Goal: Task Accomplishment & Management: Use online tool/utility

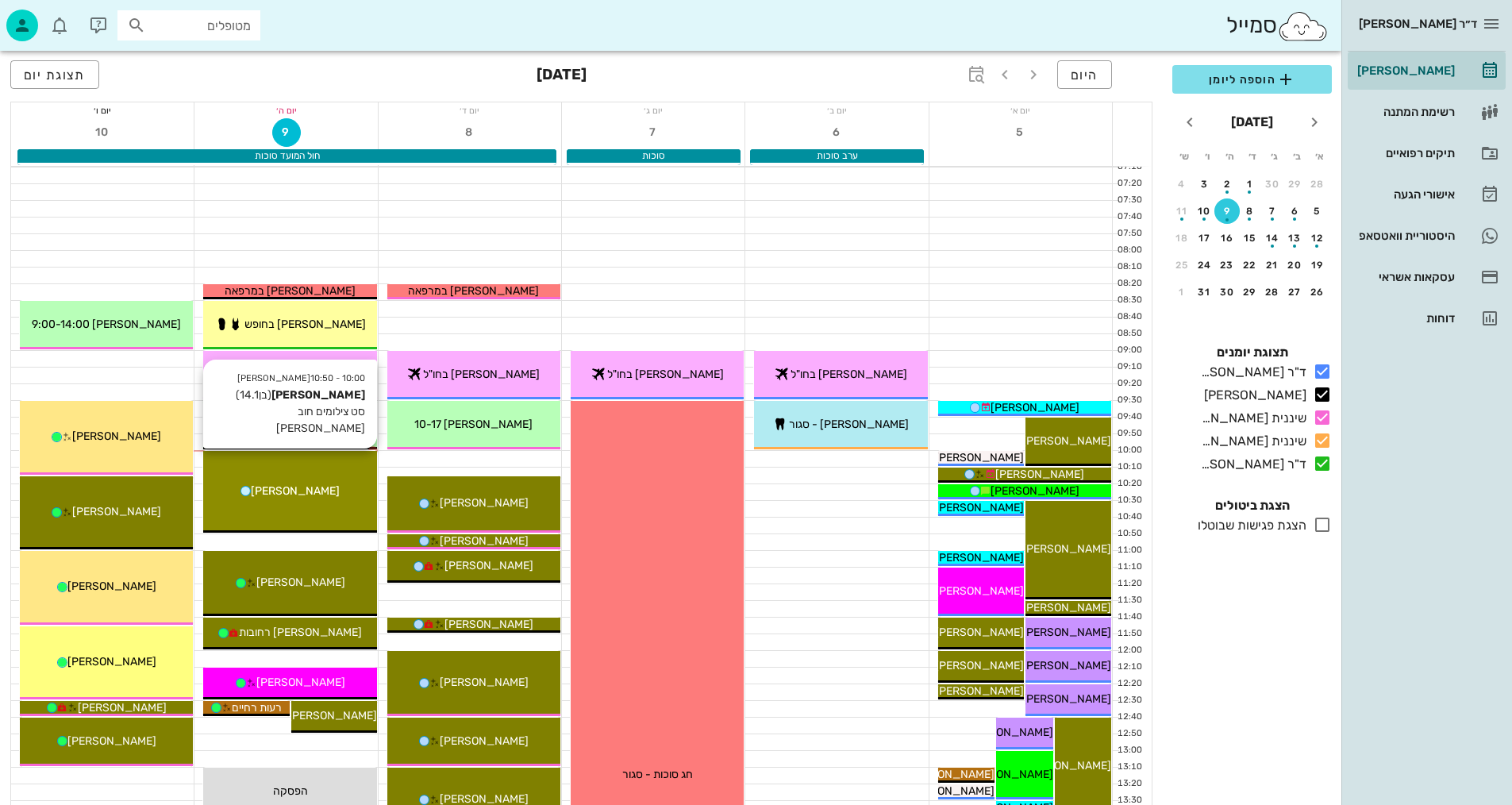
click at [311, 491] on span "[PERSON_NAME]" at bounding box center [295, 490] width 89 height 14
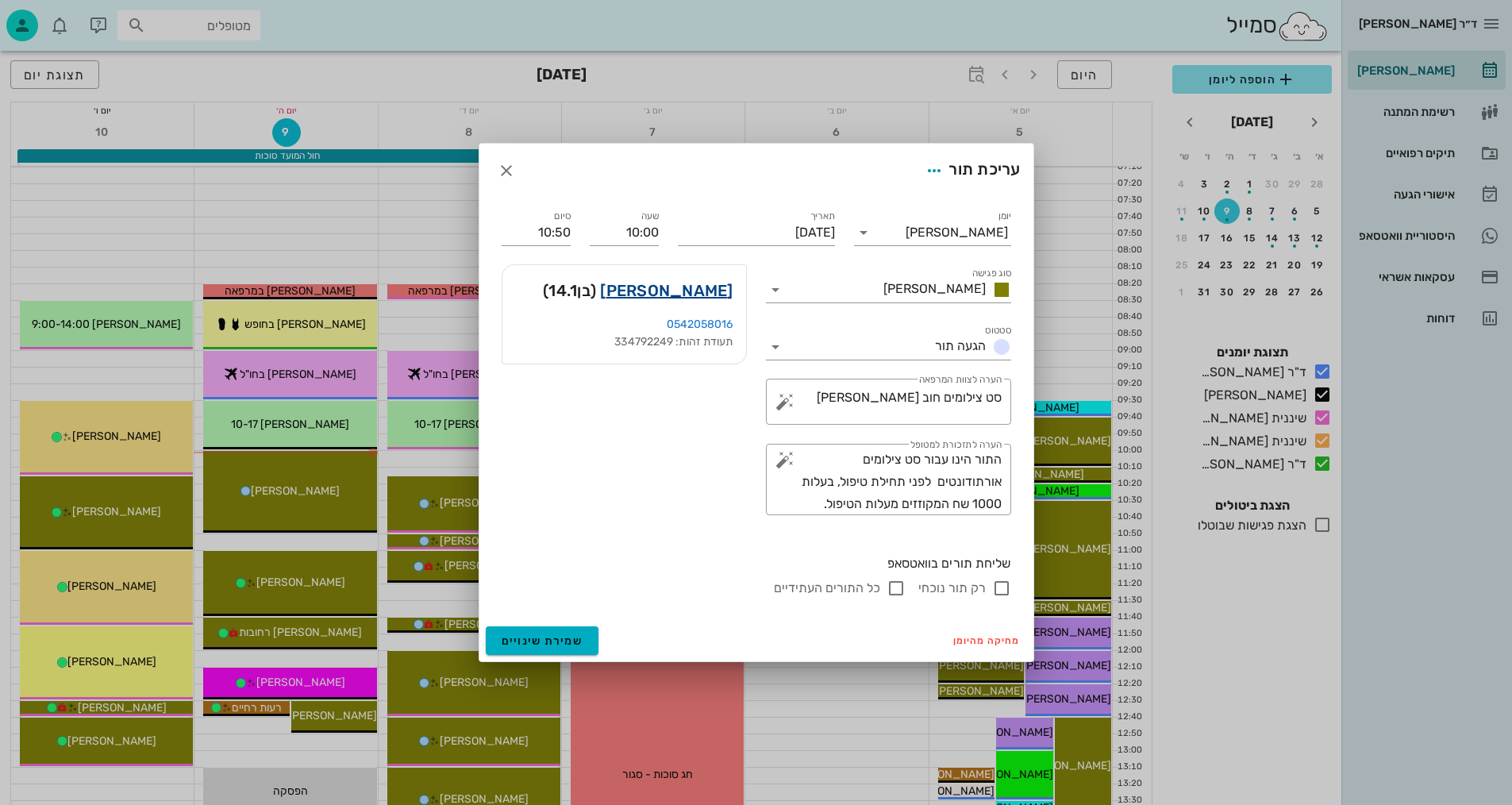
click at [685, 289] on link "[PERSON_NAME]" at bounding box center [666, 290] width 132 height 25
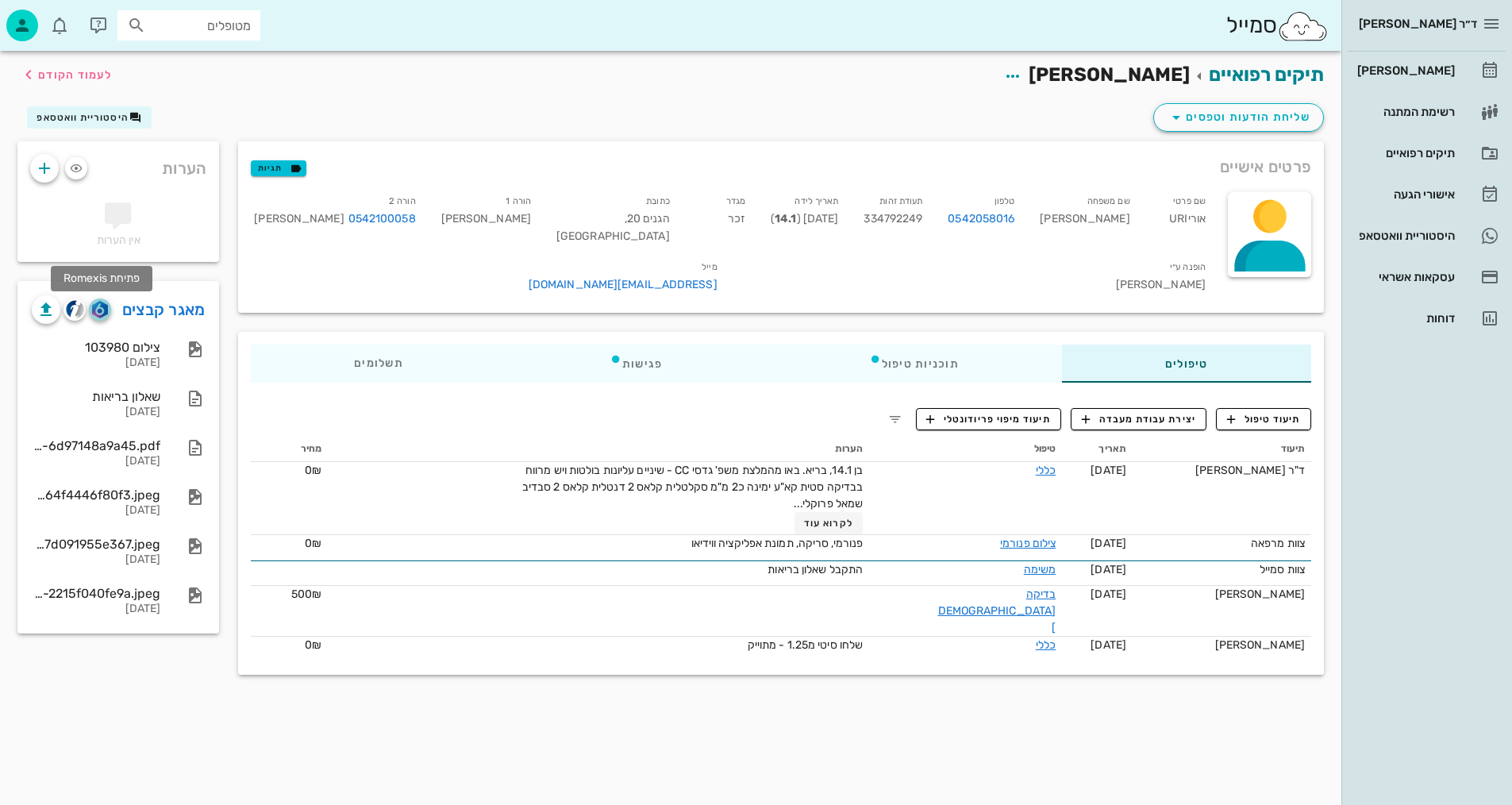
click at [101, 309] on img "button" at bounding box center [100, 309] width 15 height 18
click at [74, 314] on img "button" at bounding box center [75, 309] width 18 height 19
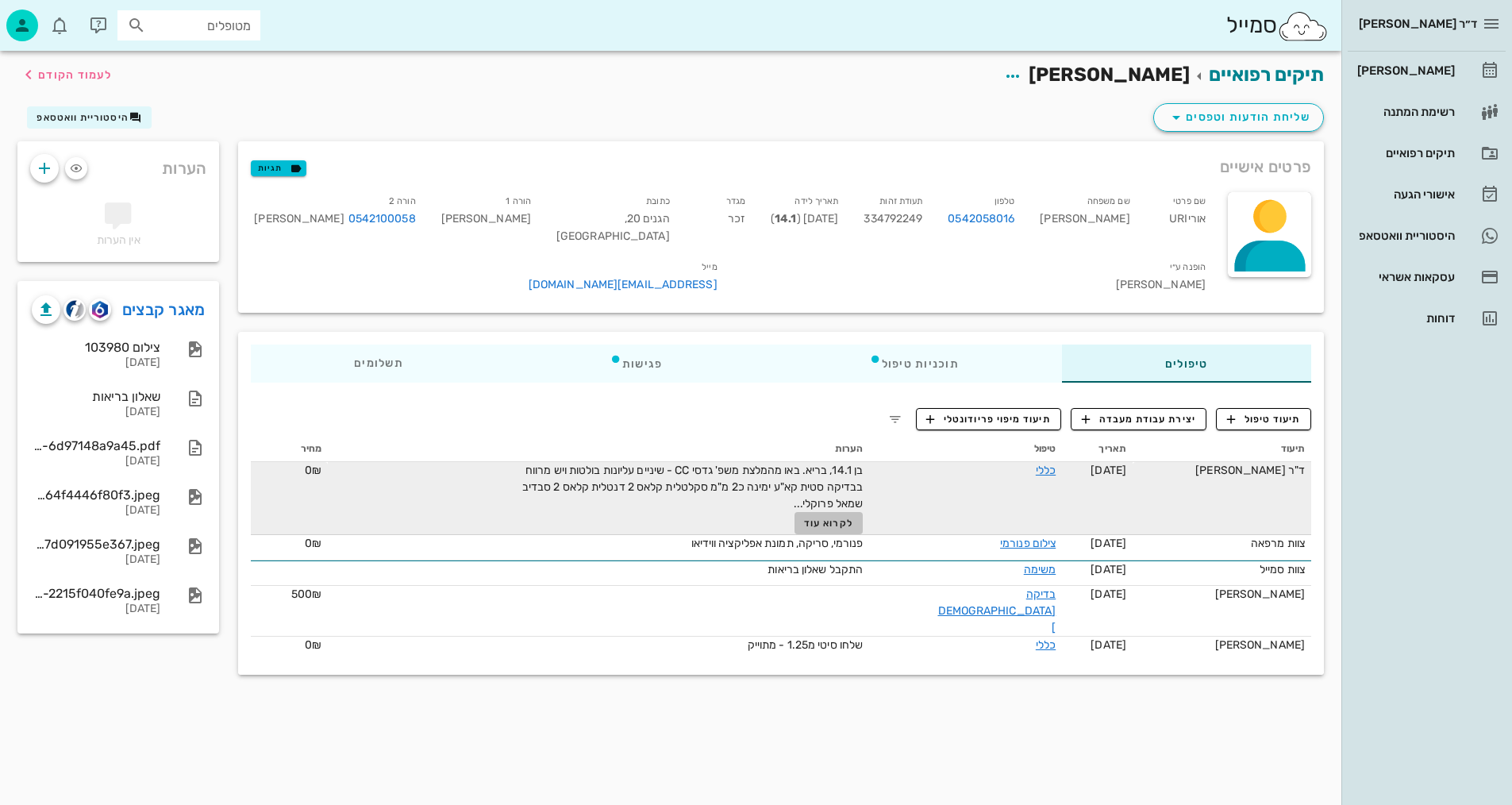
click at [853, 518] on span "לקרוא עוד" at bounding box center [828, 524] width 49 height 11
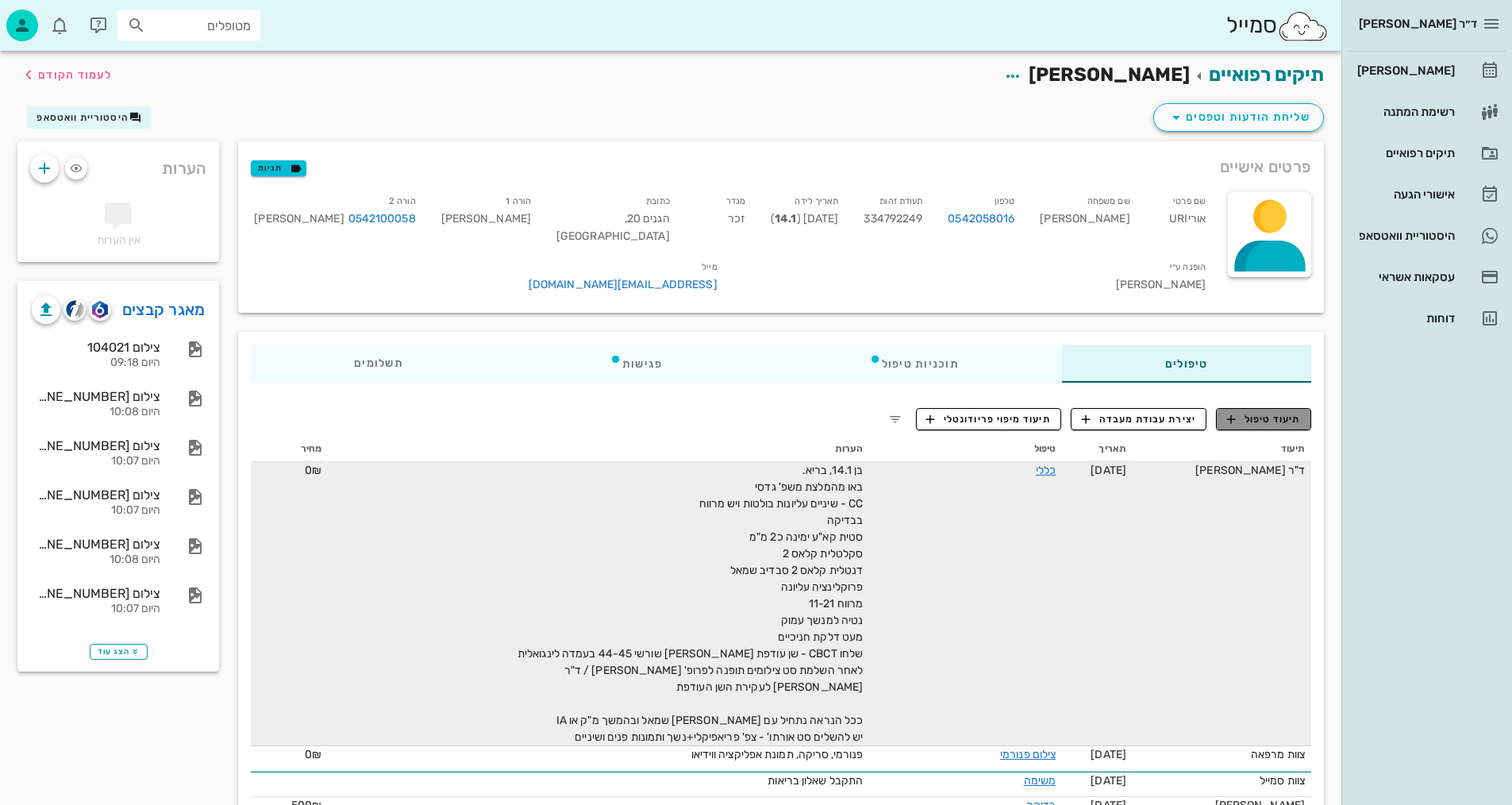
click at [1273, 408] on button "תיעוד טיפול" at bounding box center [1263, 419] width 95 height 22
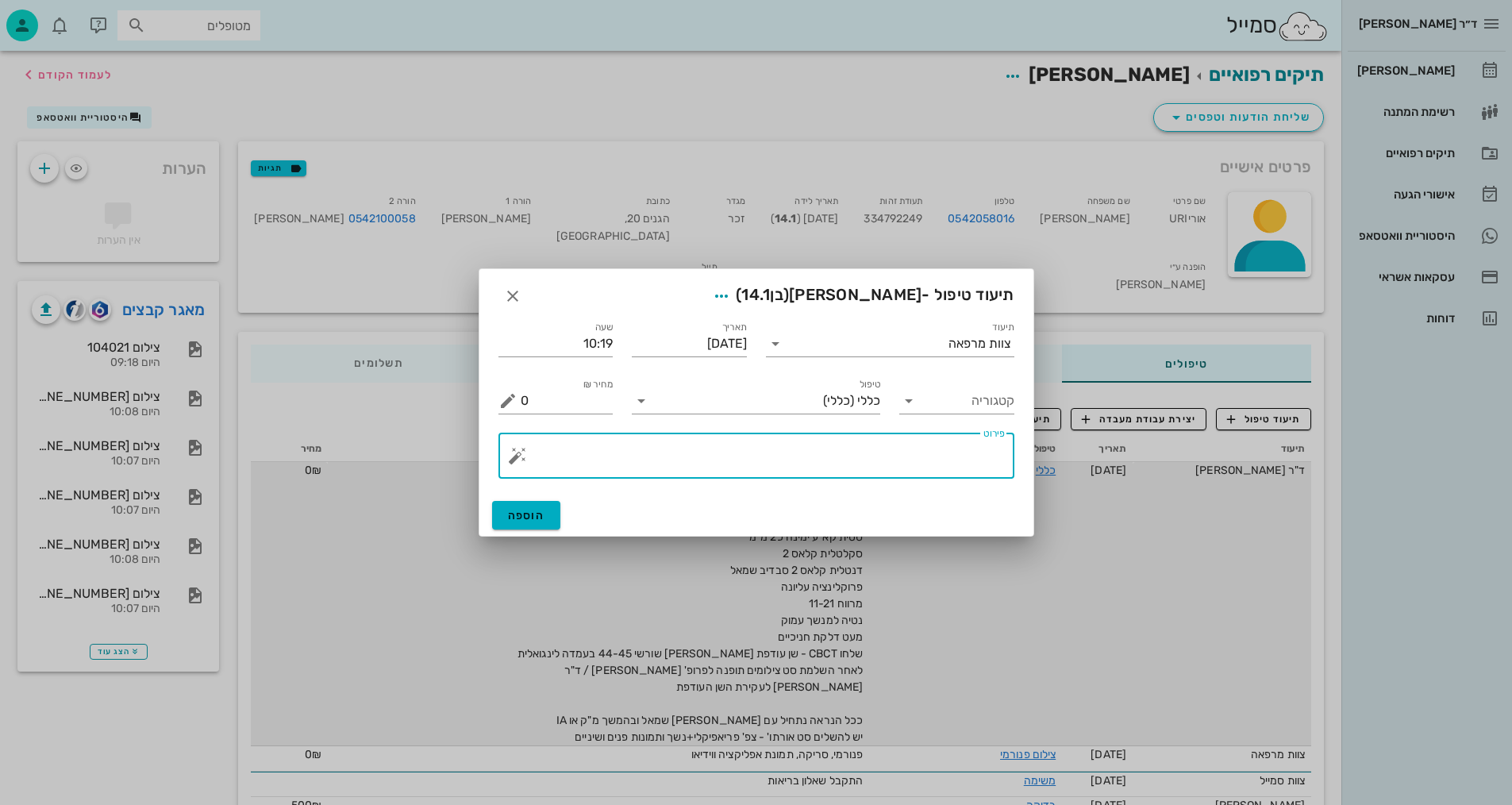
click at [882, 445] on textarea "פירוט" at bounding box center [762, 459] width 484 height 38
type textarea "צילומים קליניים+צפ+נשכים ופ"א קידמיות"
click at [534, 514] on span "הוספה" at bounding box center [526, 515] width 37 height 14
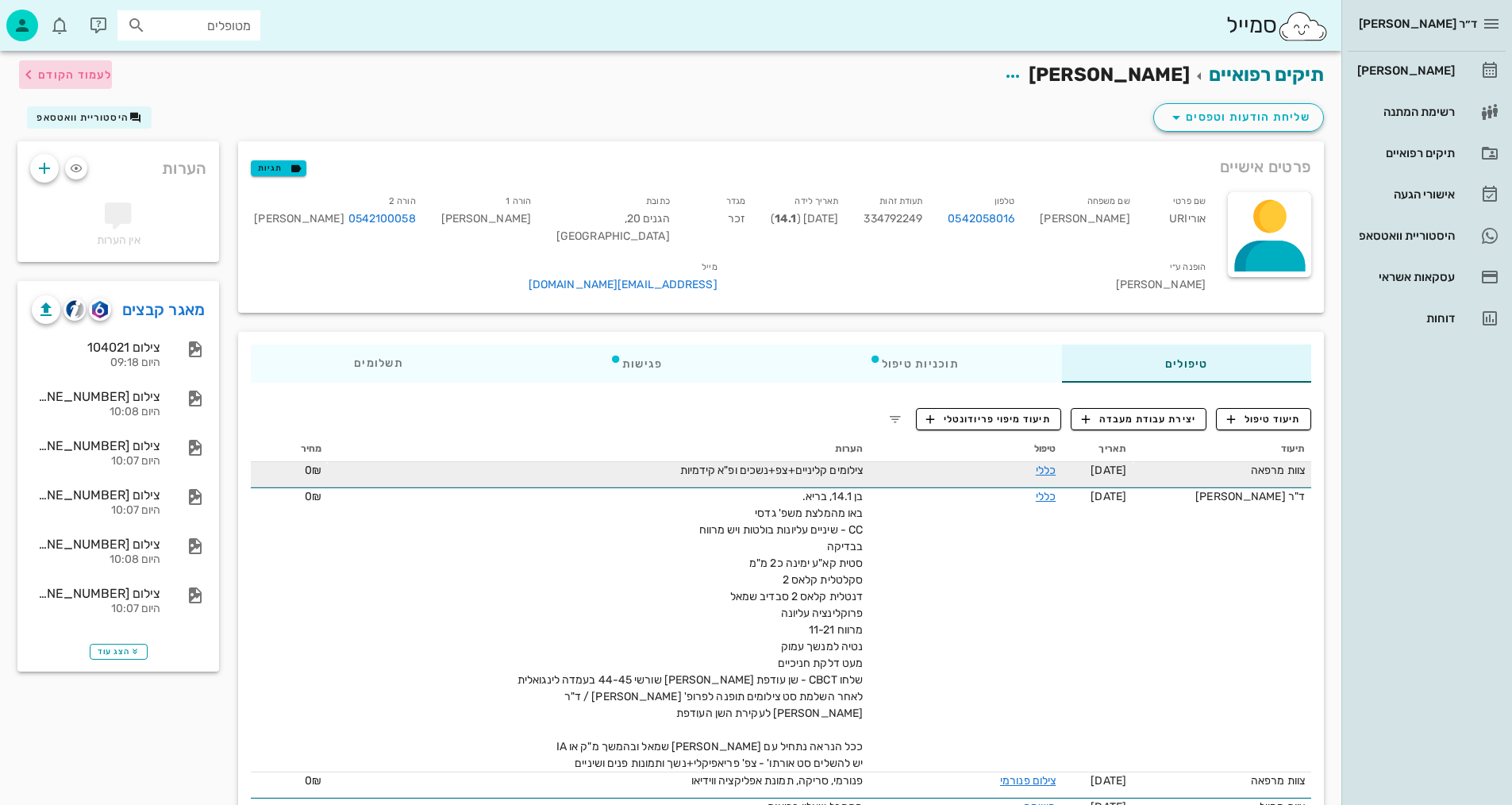
click at [92, 73] on span "לעמוד הקודם" at bounding box center [75, 75] width 74 height 14
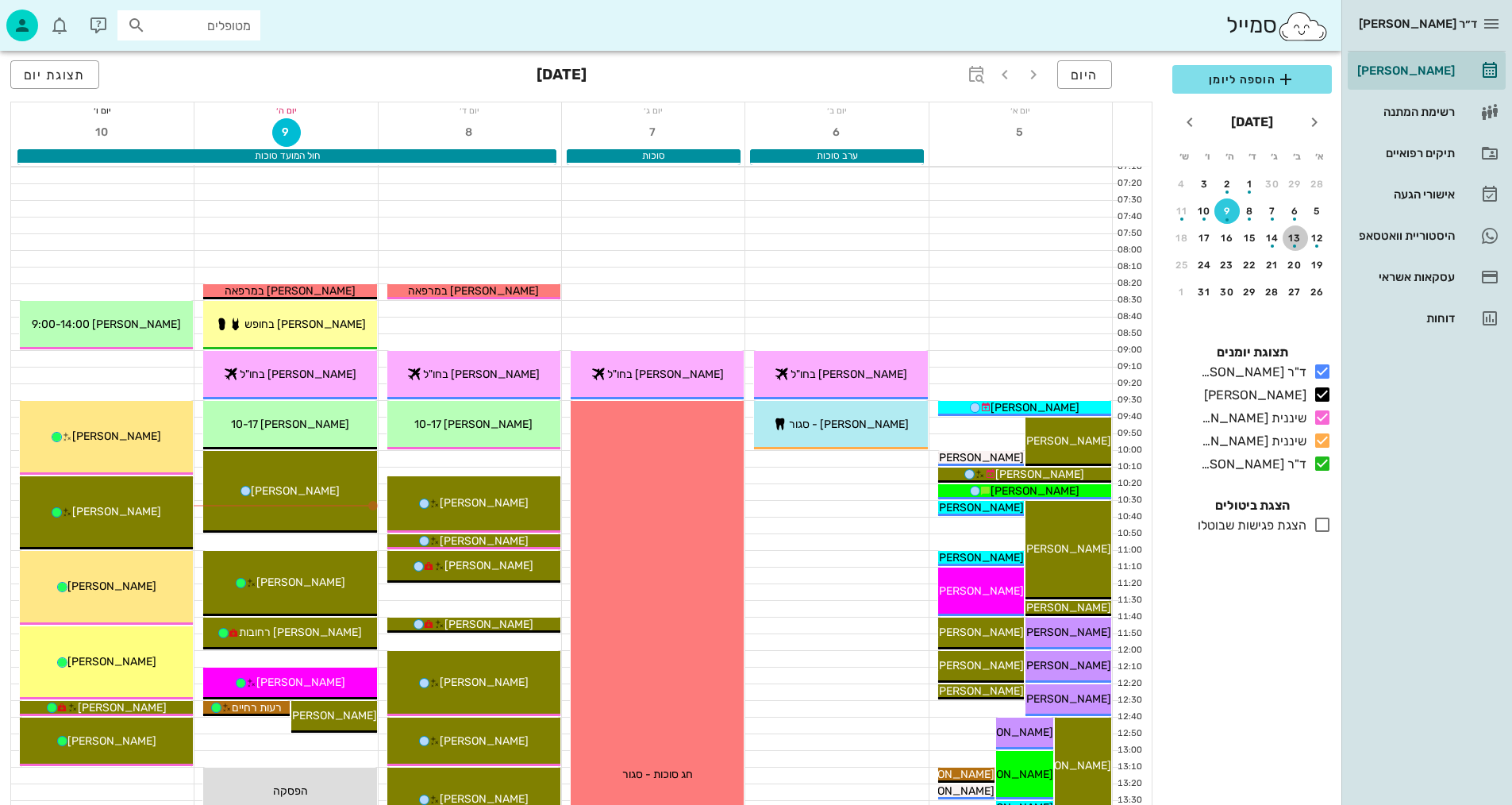
click at [1295, 237] on div "13" at bounding box center [1295, 238] width 25 height 11
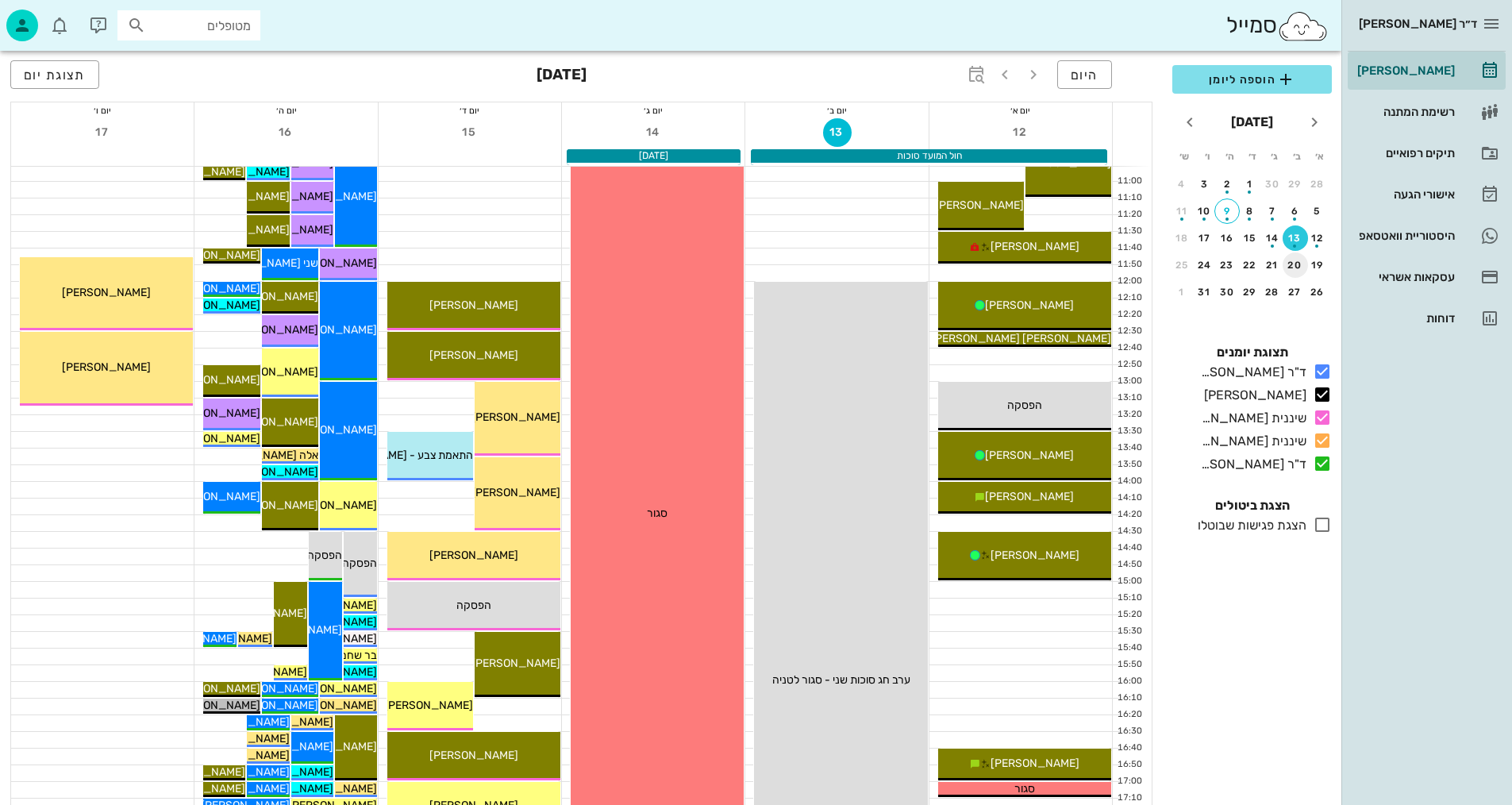
scroll to position [397, 0]
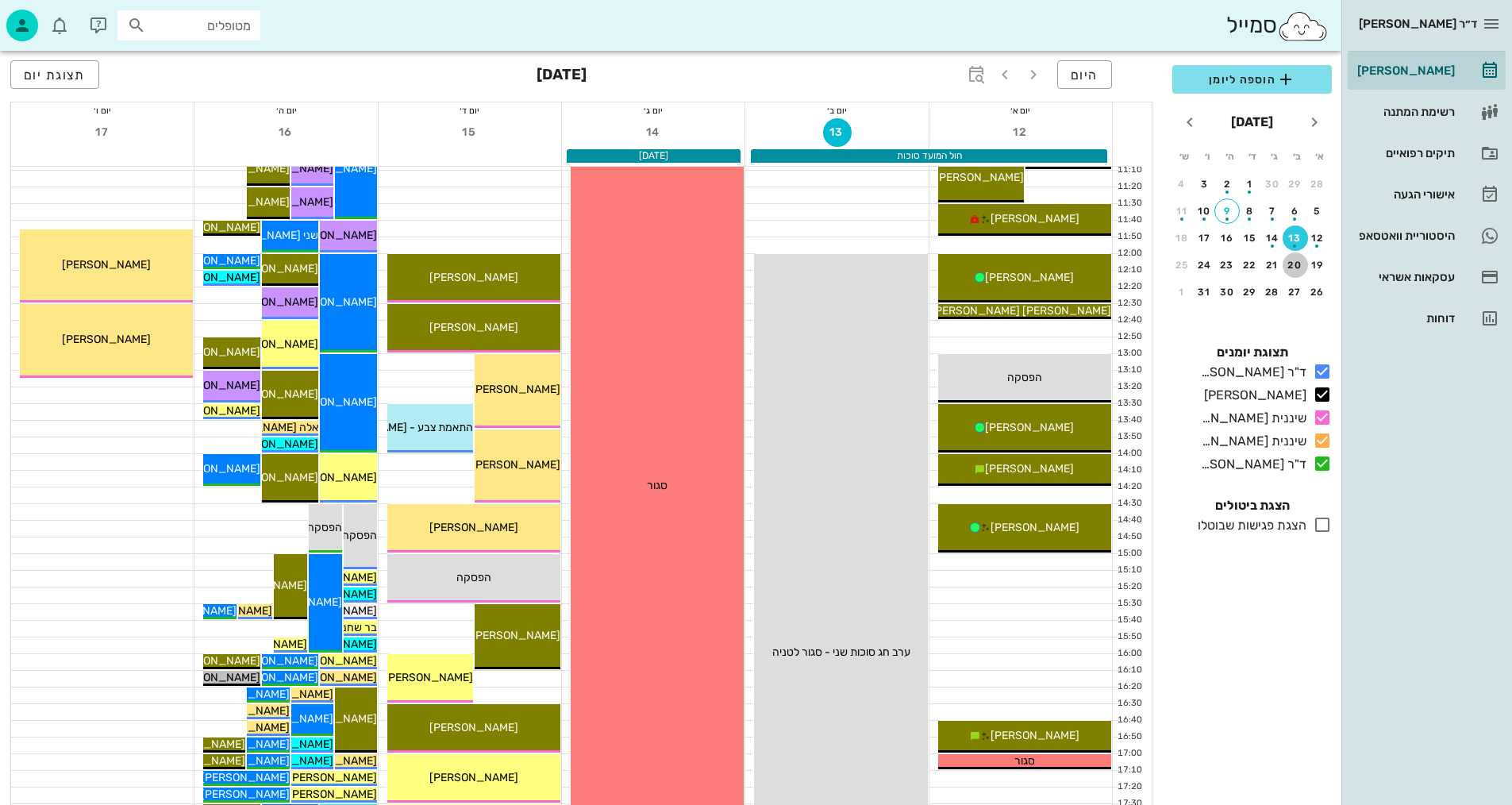
click at [1298, 266] on div "20" at bounding box center [1295, 266] width 25 height 11
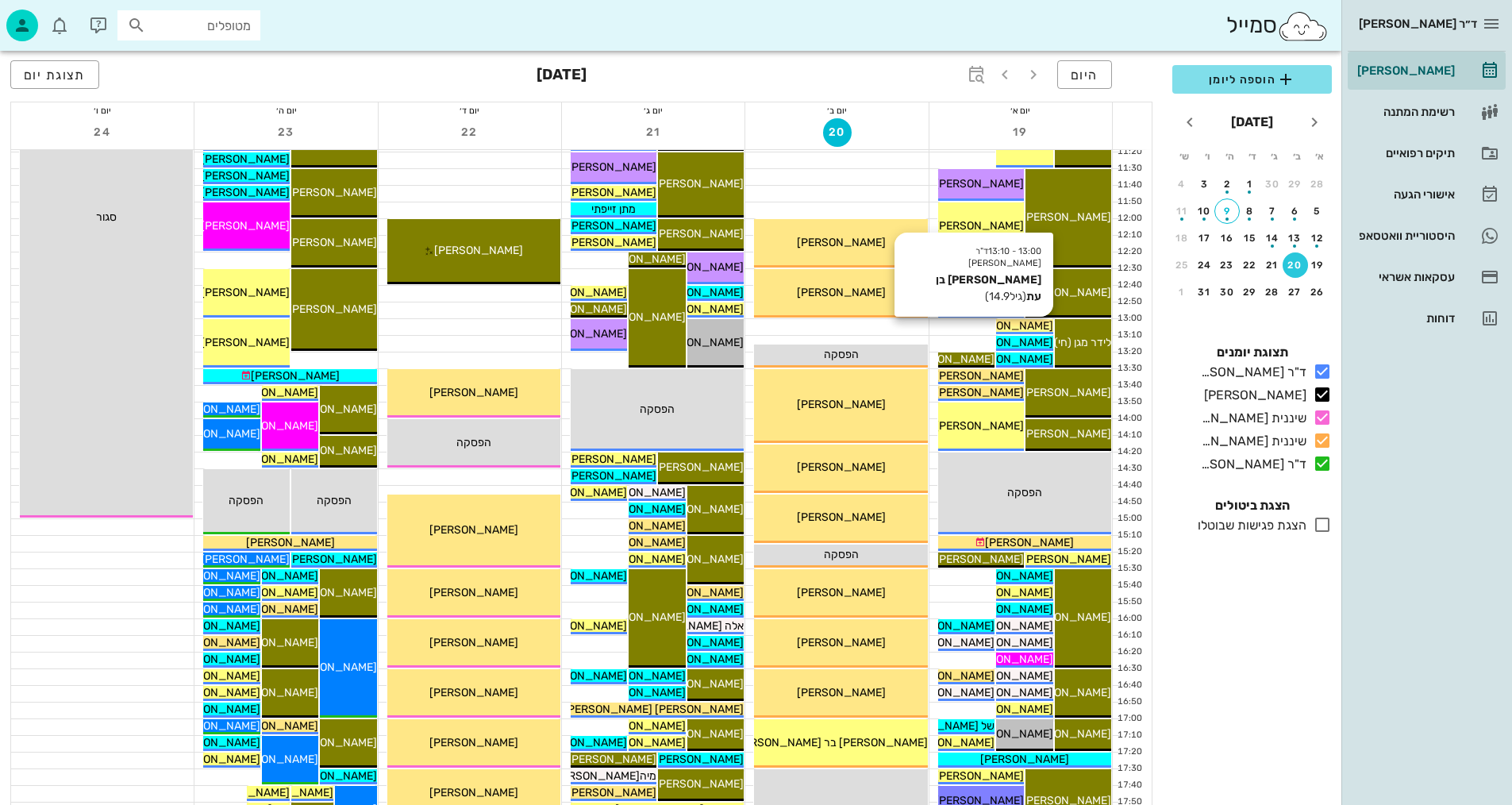
scroll to position [397, 0]
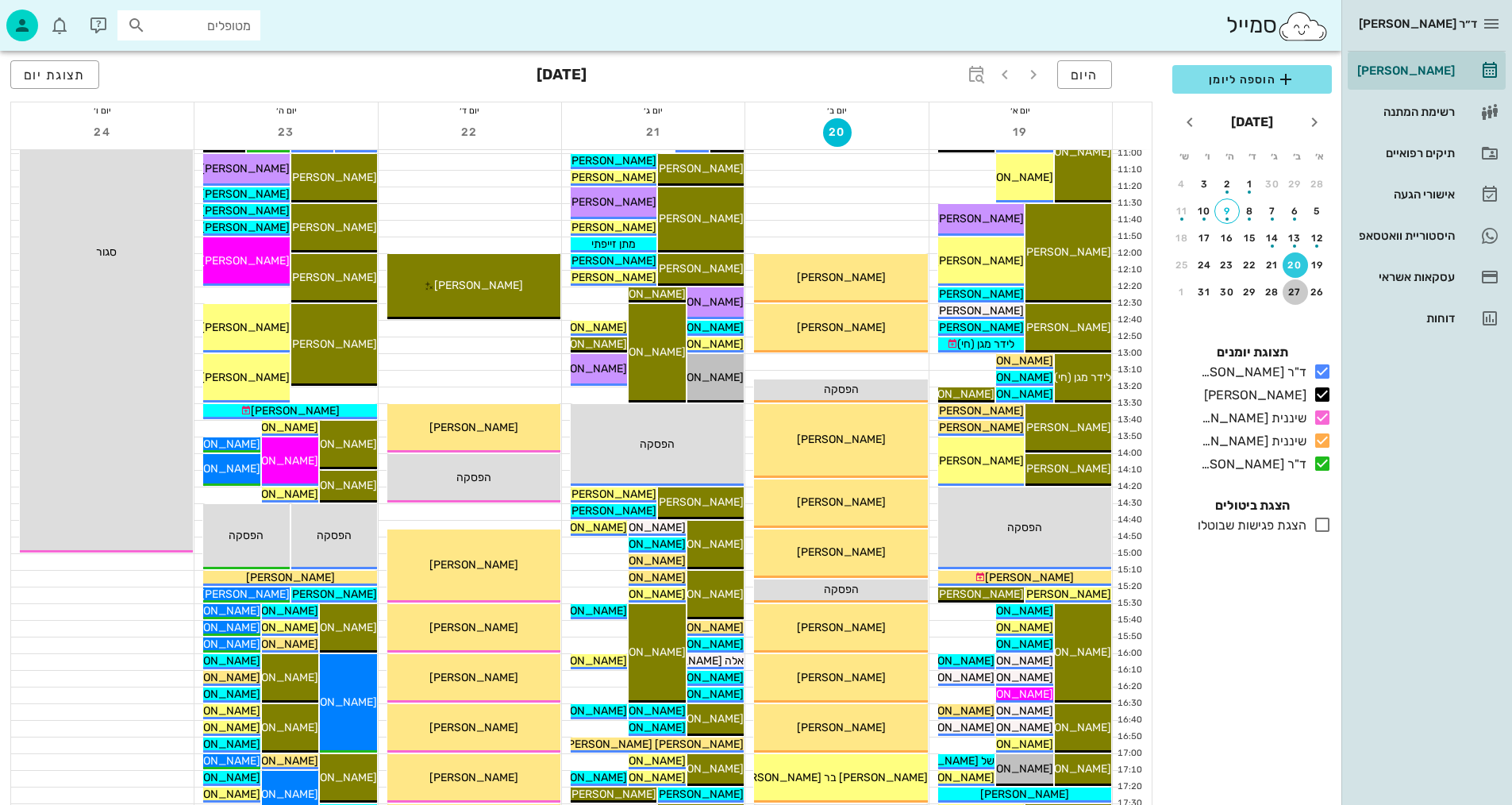
click at [1291, 291] on div "27" at bounding box center [1295, 292] width 25 height 11
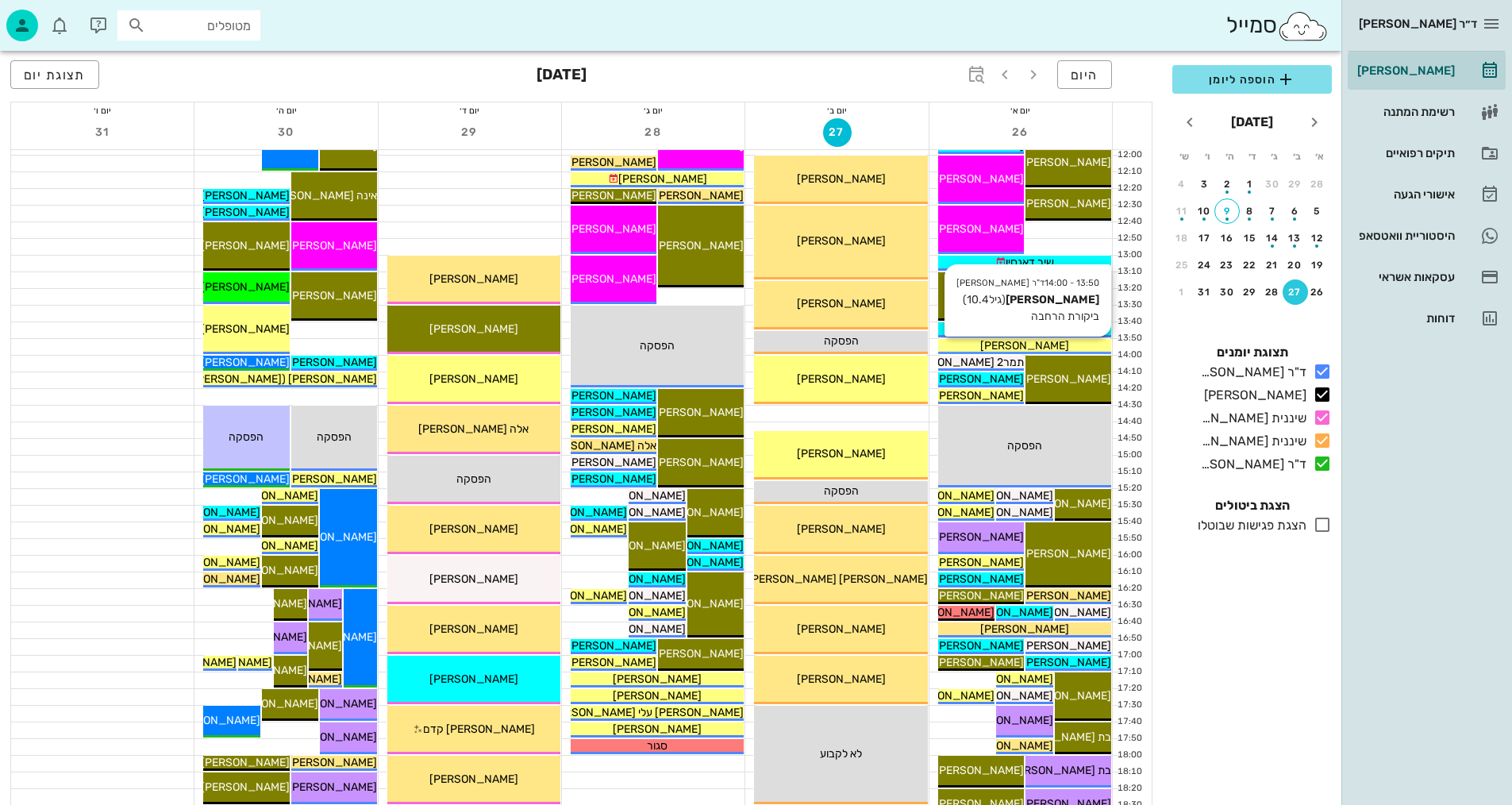
scroll to position [556, 0]
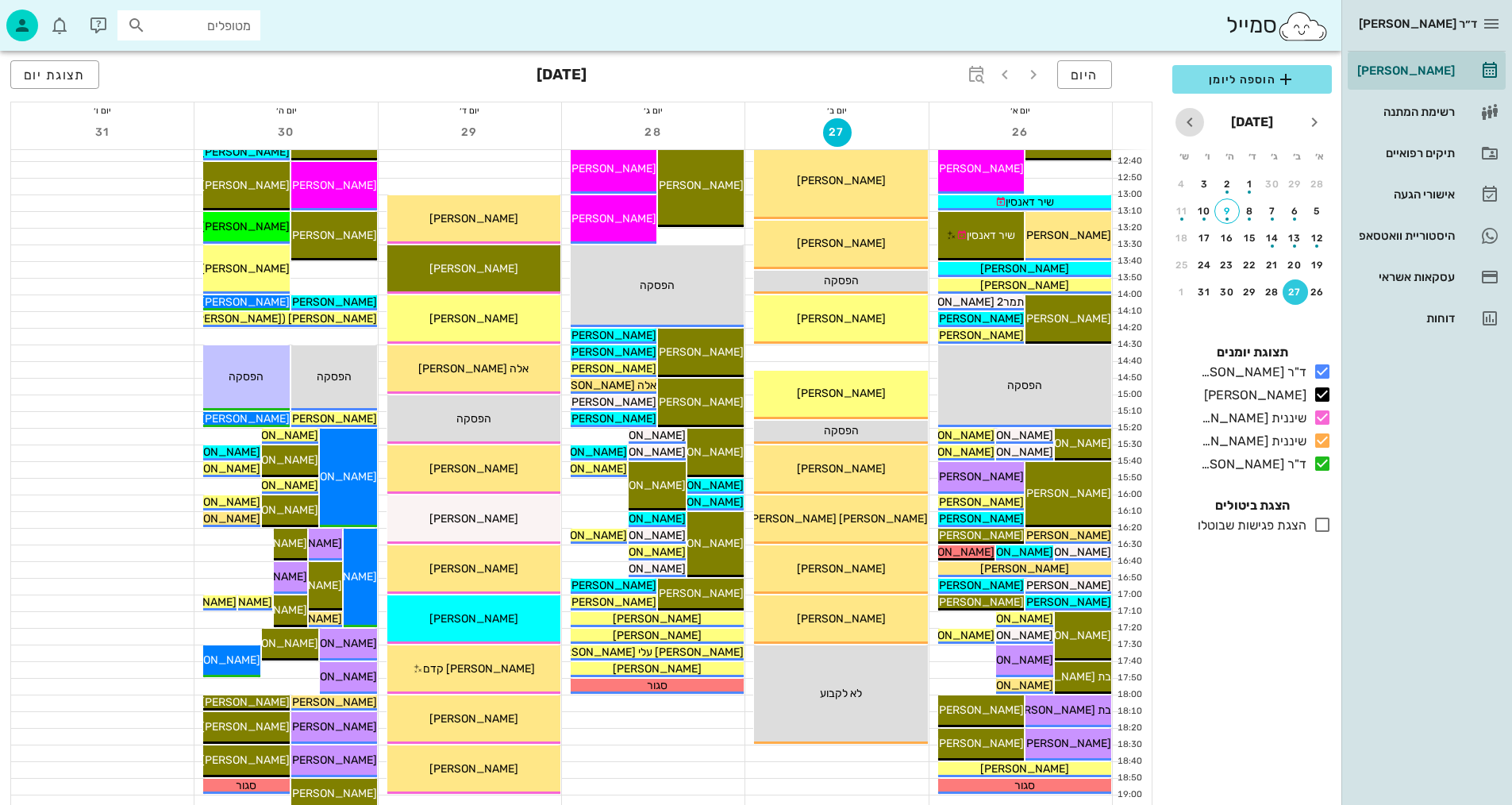
click at [1193, 116] on icon "חודש הבא" at bounding box center [1189, 122] width 19 height 19
click at [1291, 210] on div "3" at bounding box center [1295, 211] width 25 height 11
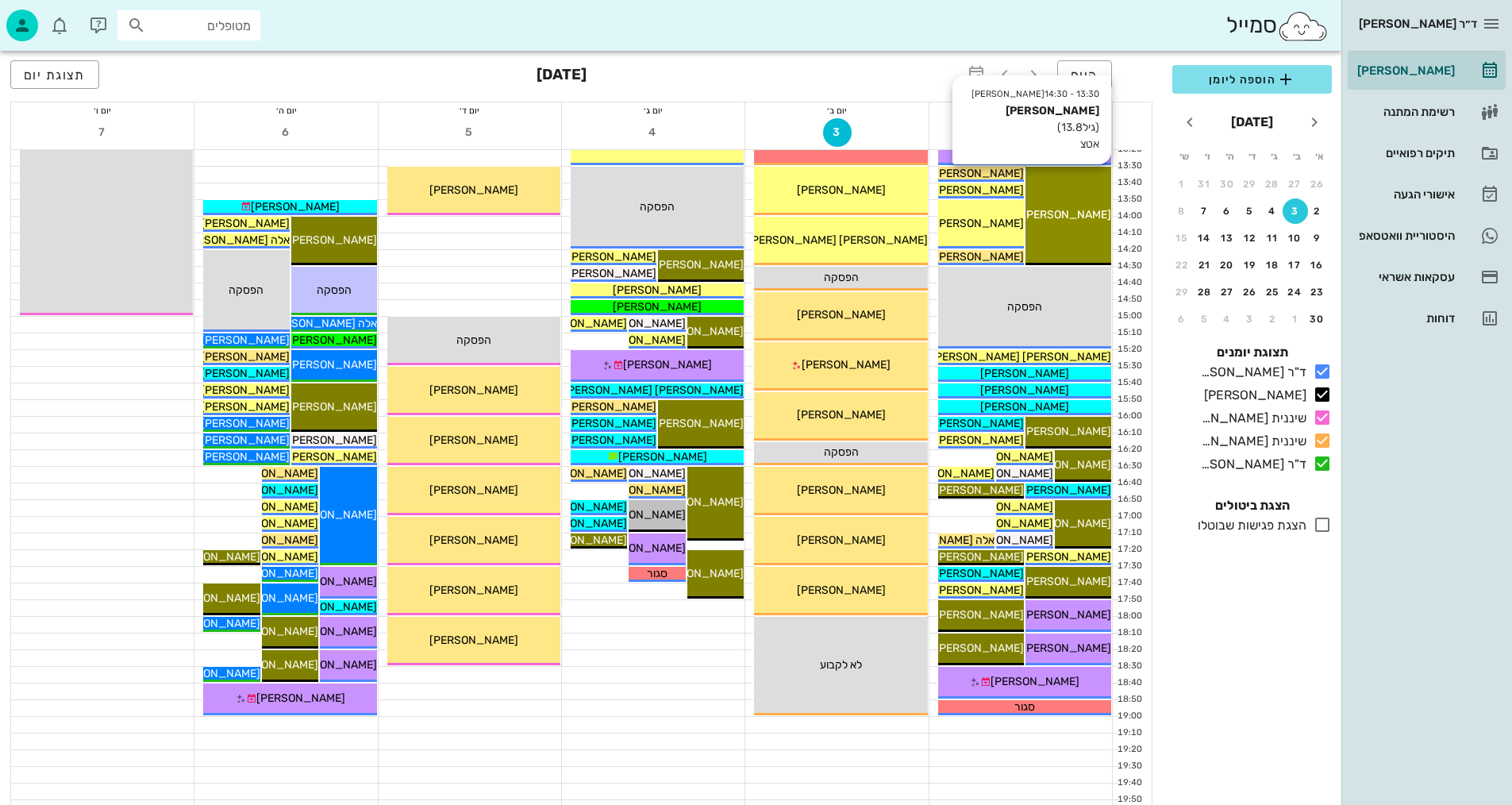
scroll to position [636, 0]
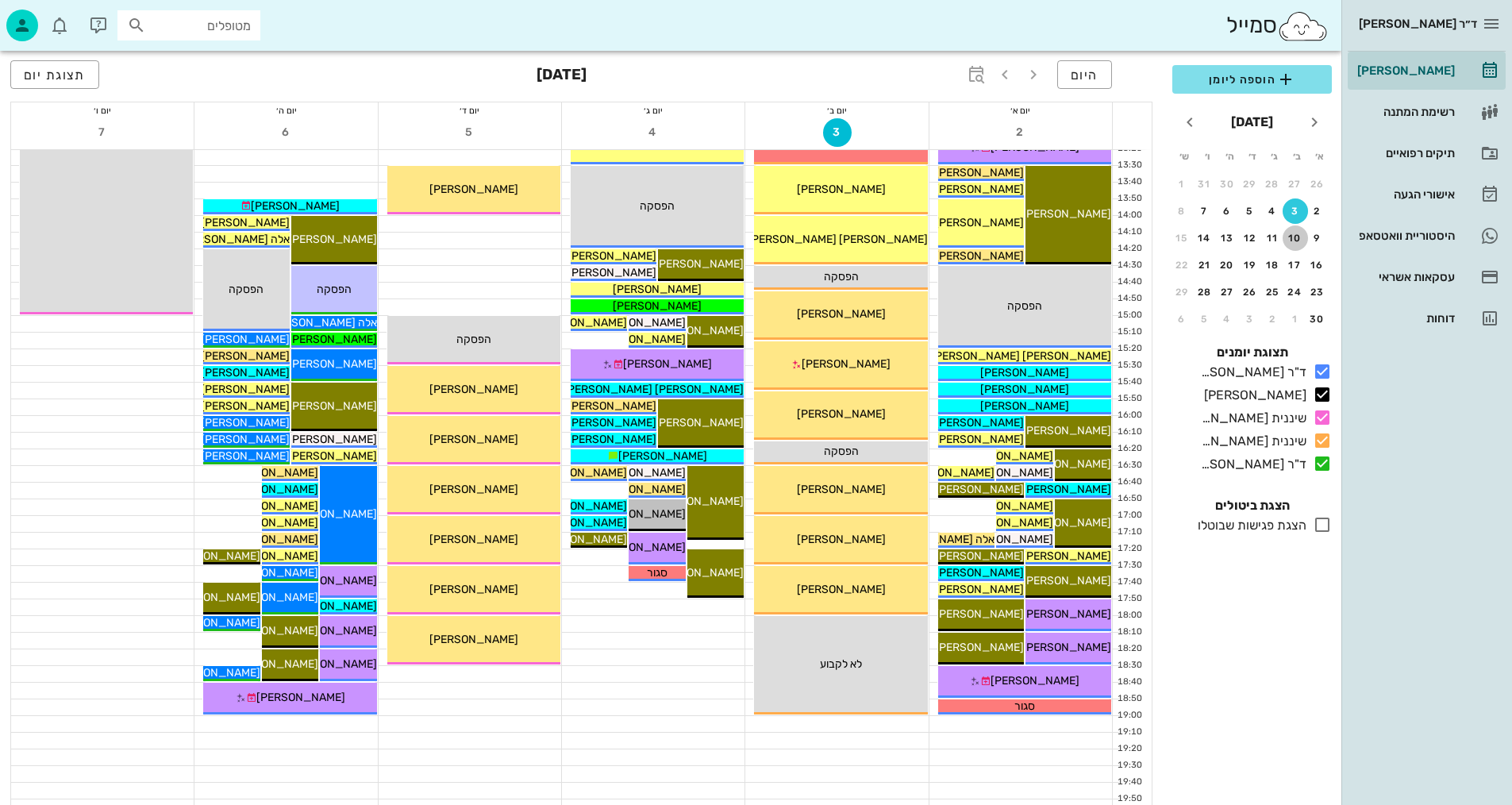
click at [1289, 237] on div "10" at bounding box center [1295, 238] width 25 height 11
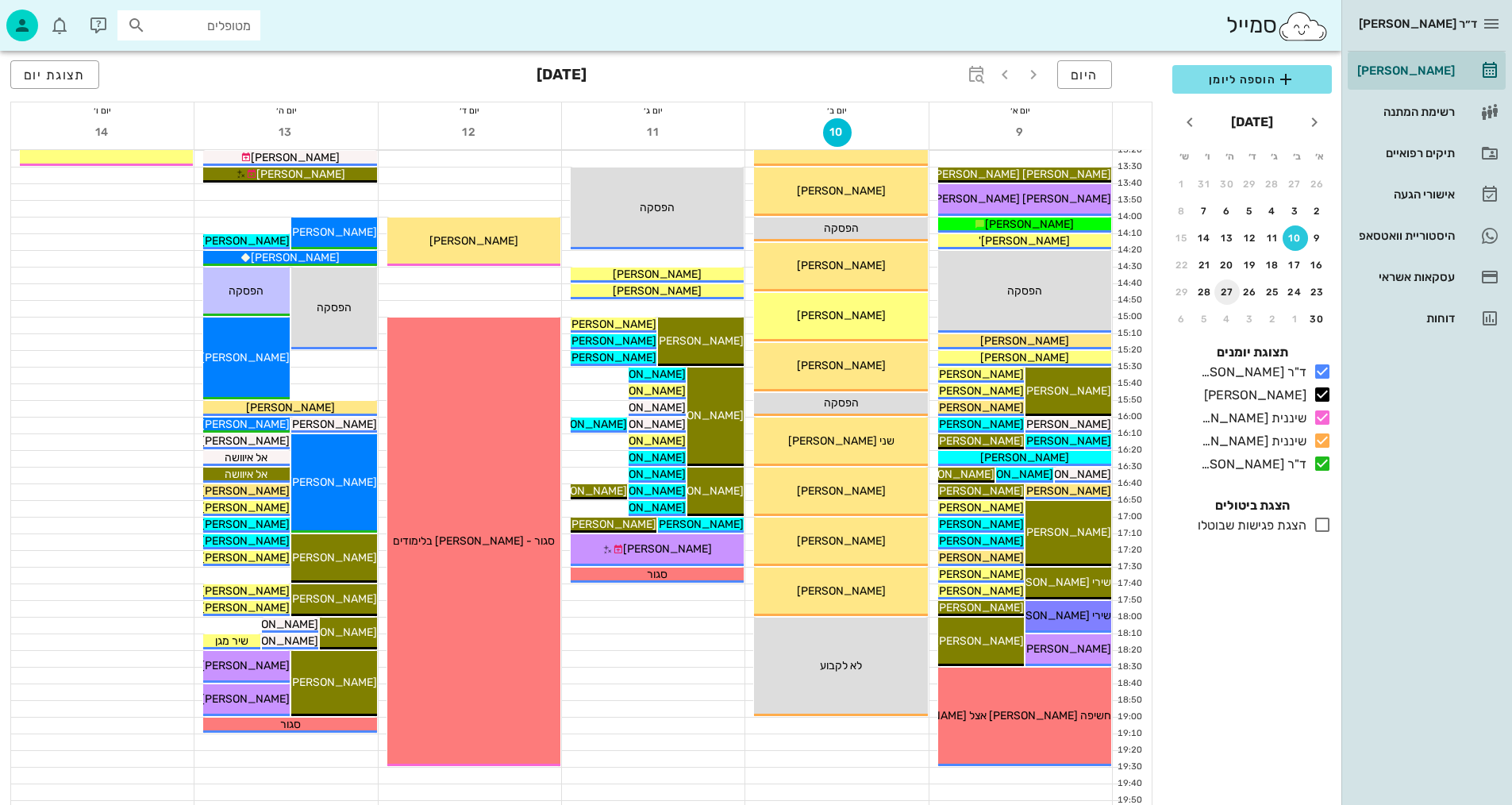
scroll to position [636, 0]
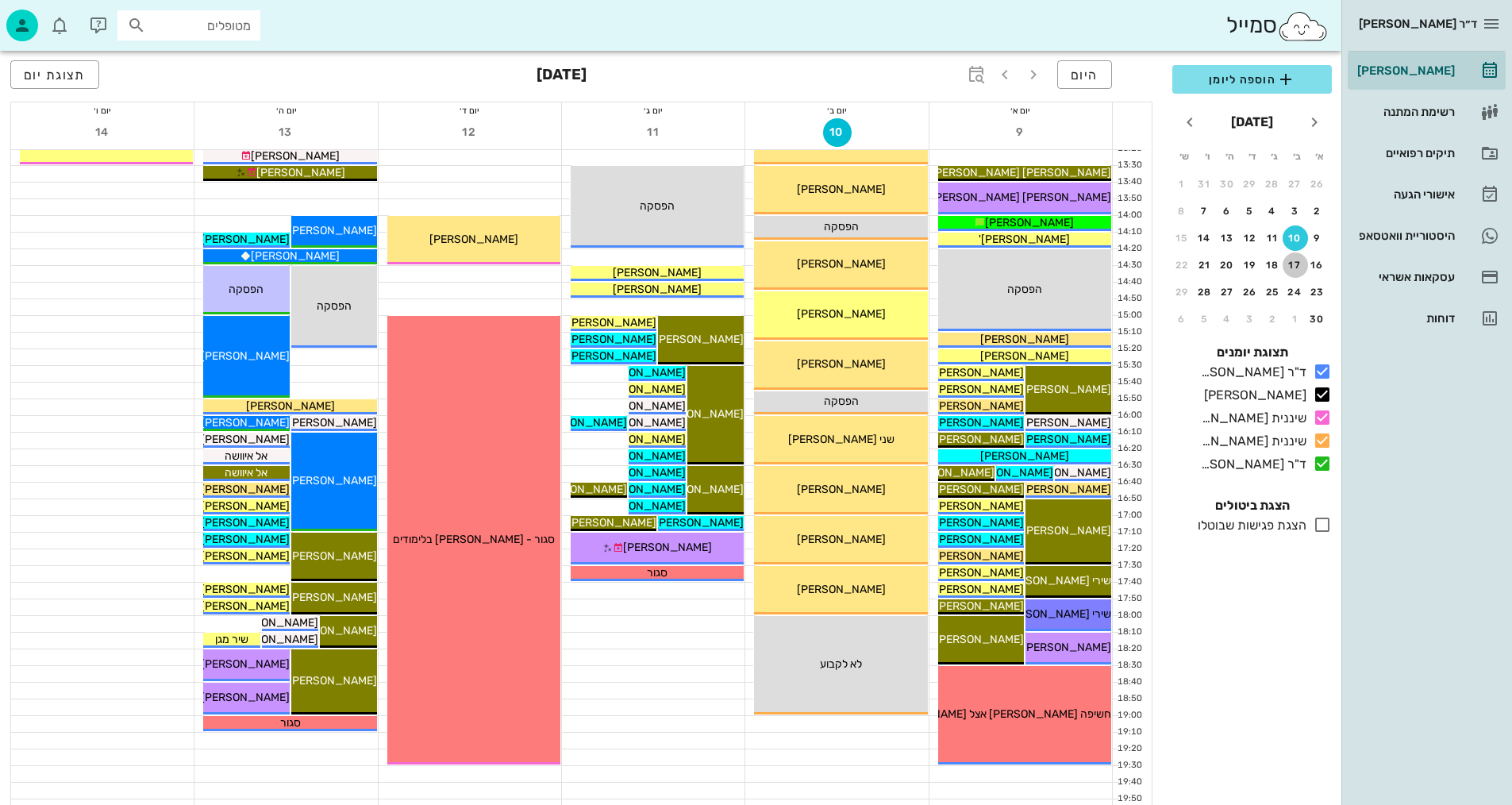
click at [1291, 264] on div "17" at bounding box center [1295, 266] width 25 height 11
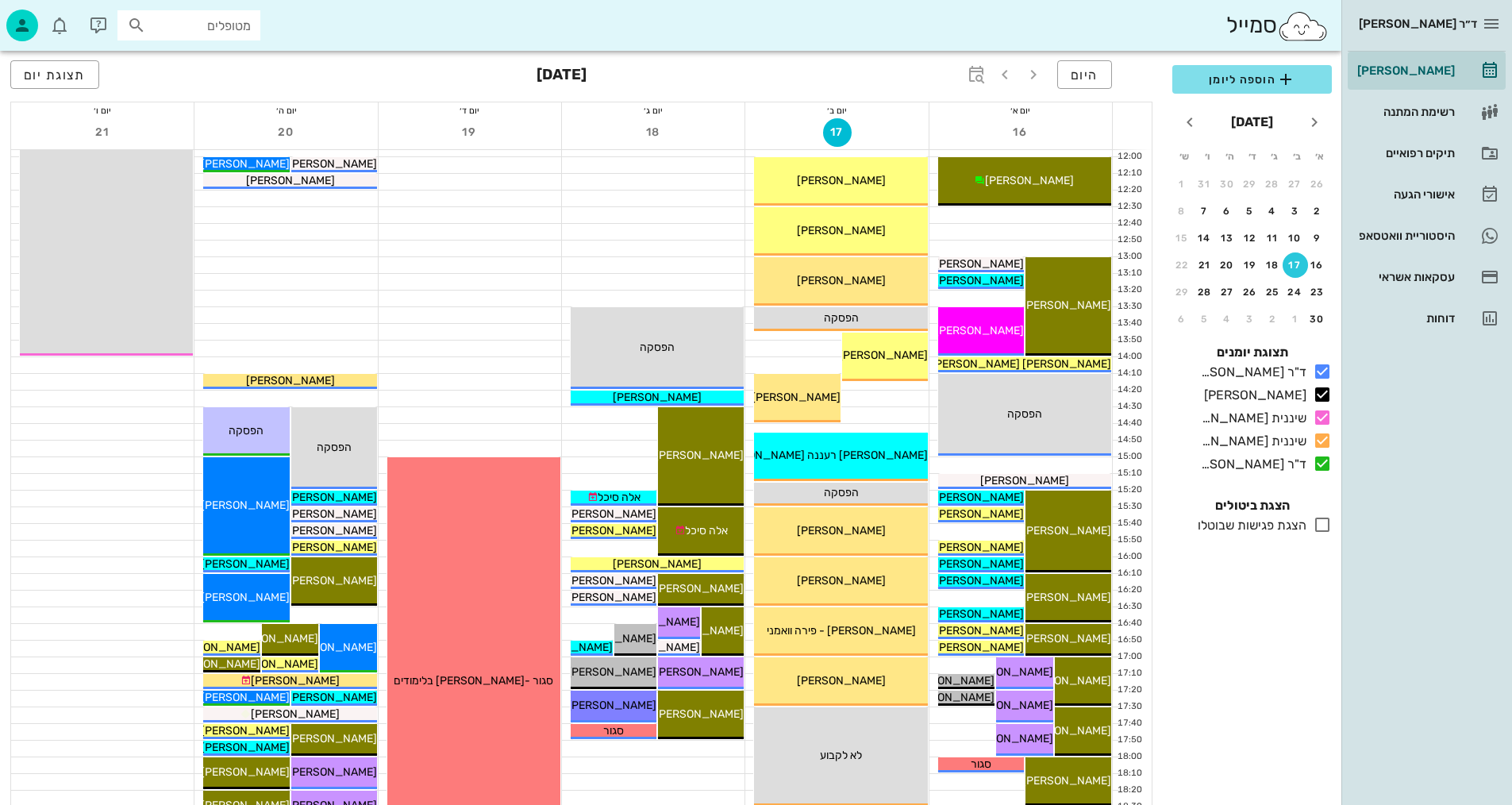
scroll to position [477, 0]
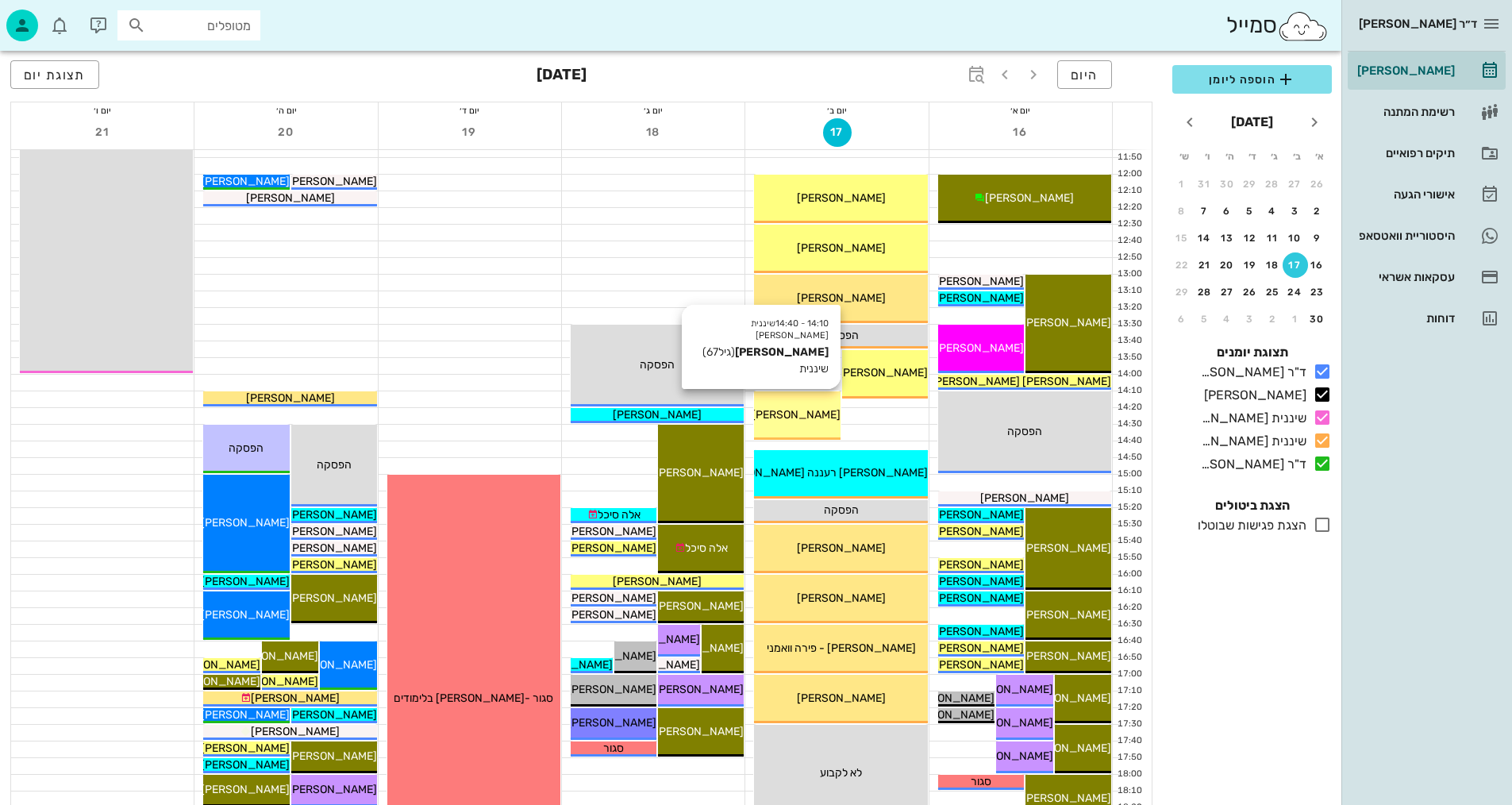
click at [827, 405] on div "14:10 - 14:40 שיננית [PERSON_NAME] [PERSON_NAME] (גיל 67 ) שיננית [PERSON_NAME]" at bounding box center [796, 415] width 86 height 48
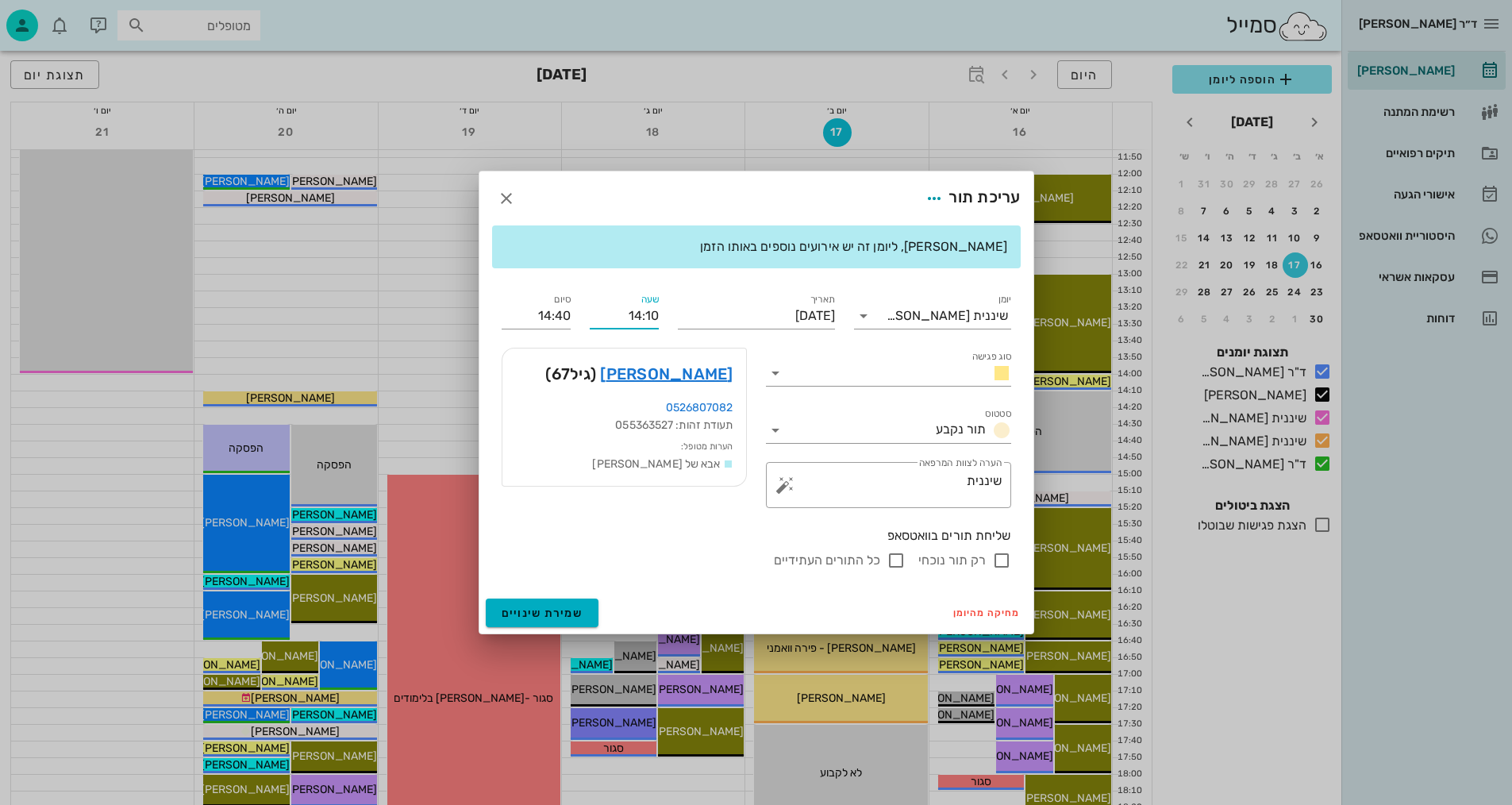
click at [646, 316] on input "14:10" at bounding box center [624, 316] width 69 height 25
drag, startPoint x: 621, startPoint y: 314, endPoint x: 667, endPoint y: 305, distance: 46.9
click at [667, 305] on div "שעה 110" at bounding box center [623, 310] width 88 height 57
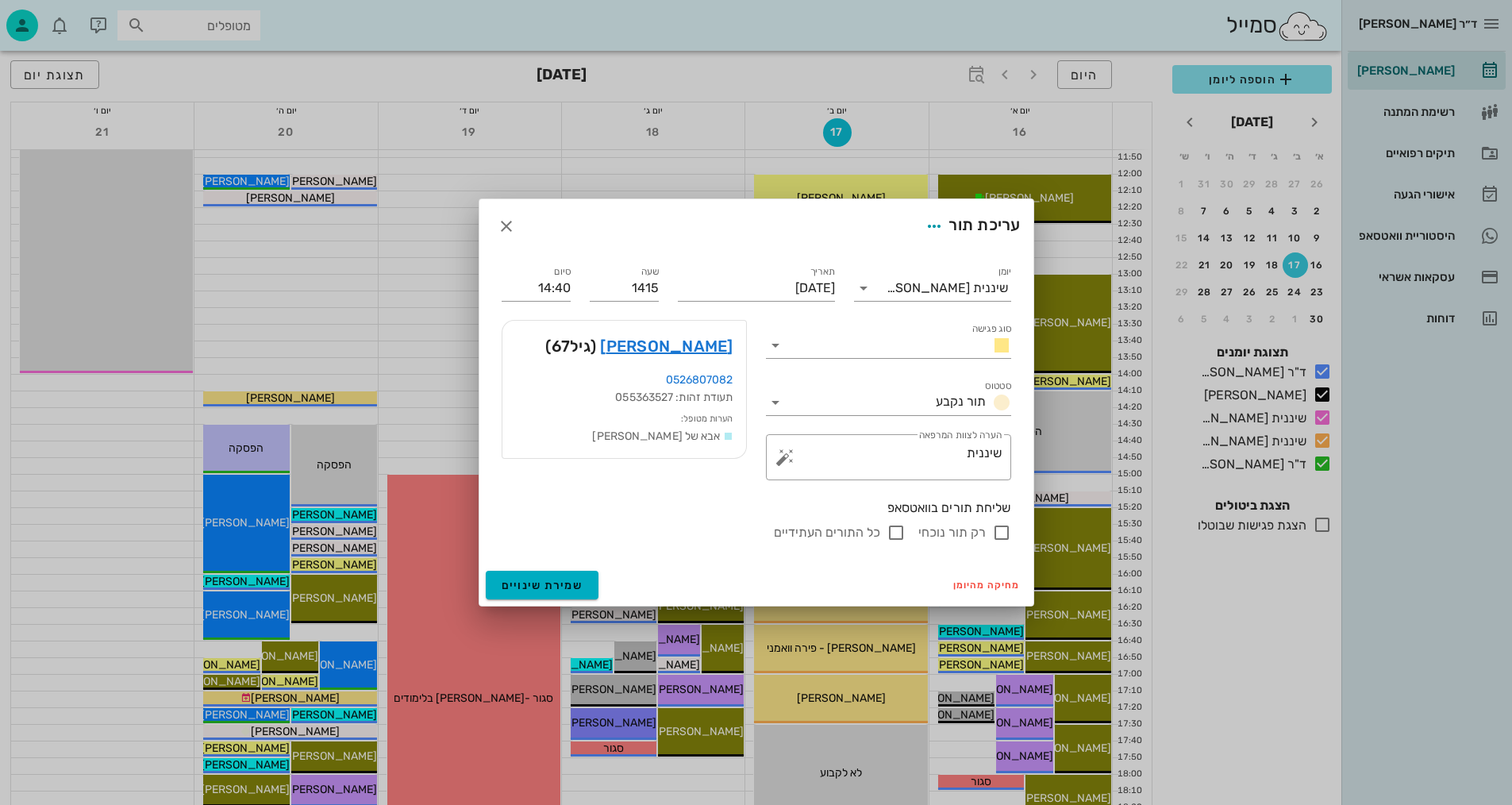
type input "14:15"
type input "14:45"
click at [673, 551] on div "שליחת תורים בוואטסאפ רק תור נוכחי כל התורים העתידיים" at bounding box center [756, 521] width 529 height 62
click at [556, 577] on button "שמירת שינויים" at bounding box center [542, 585] width 114 height 29
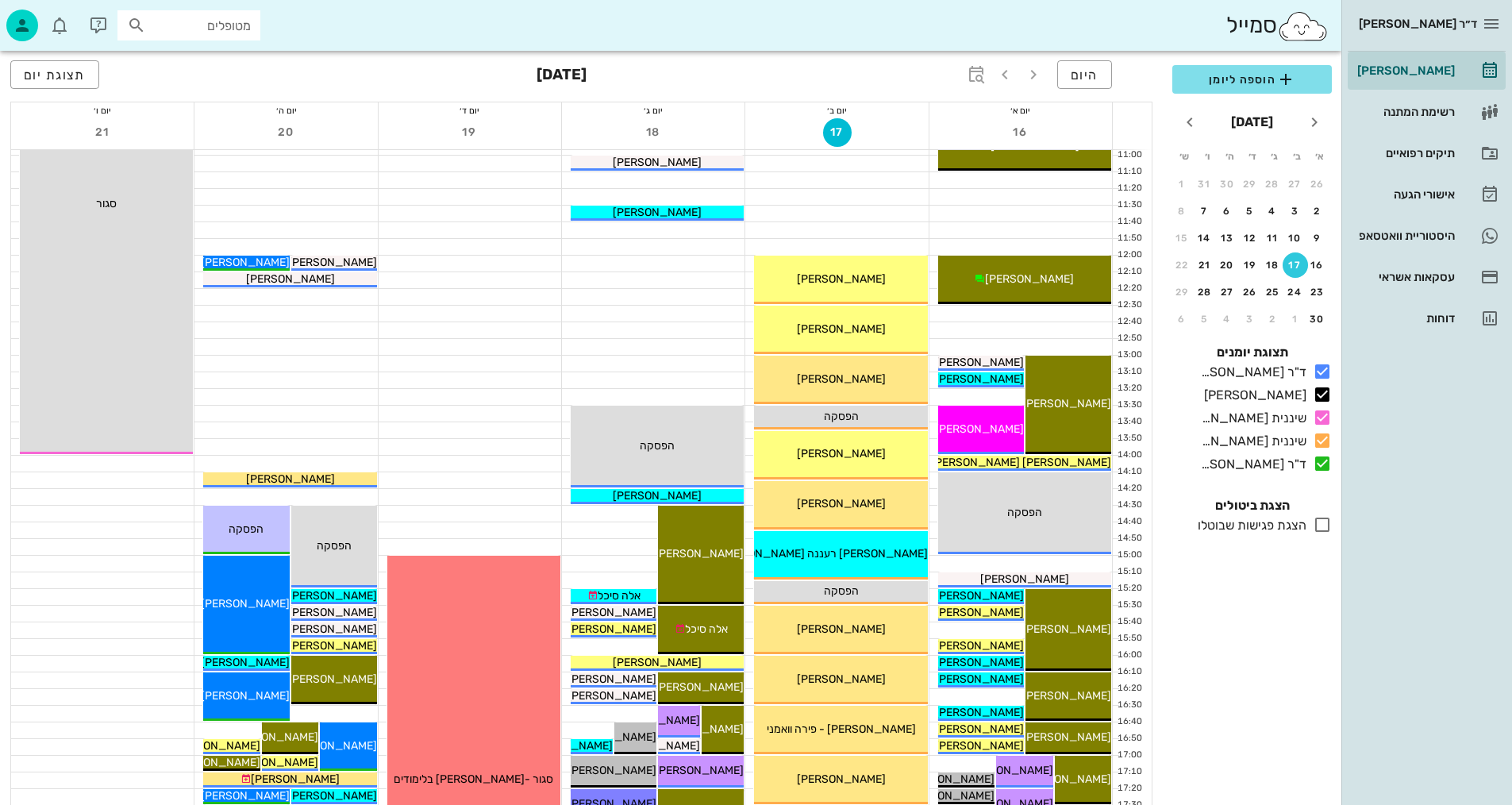
scroll to position [556, 0]
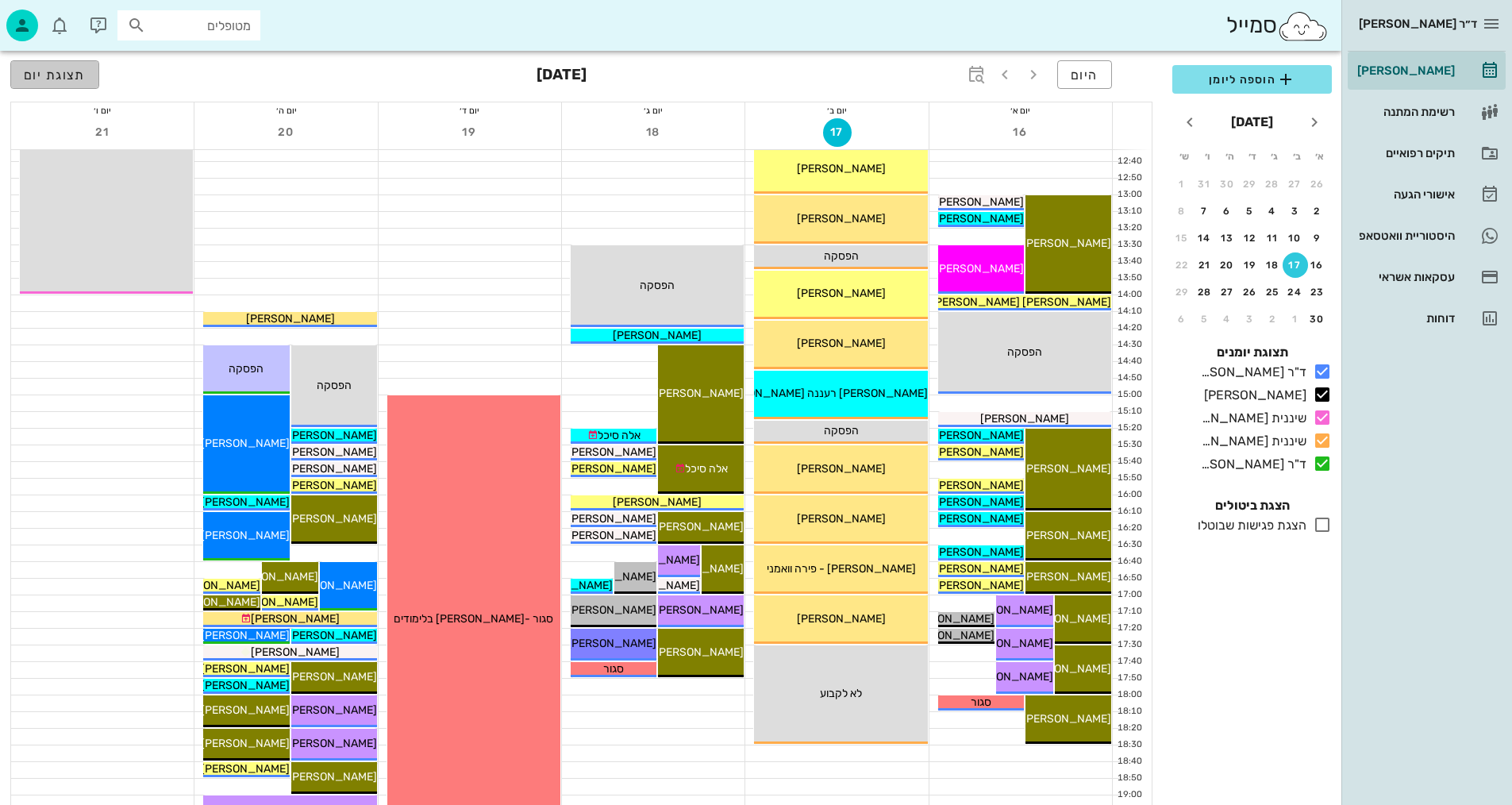
click at [47, 69] on span "תצוגת יום" at bounding box center [55, 75] width 62 height 15
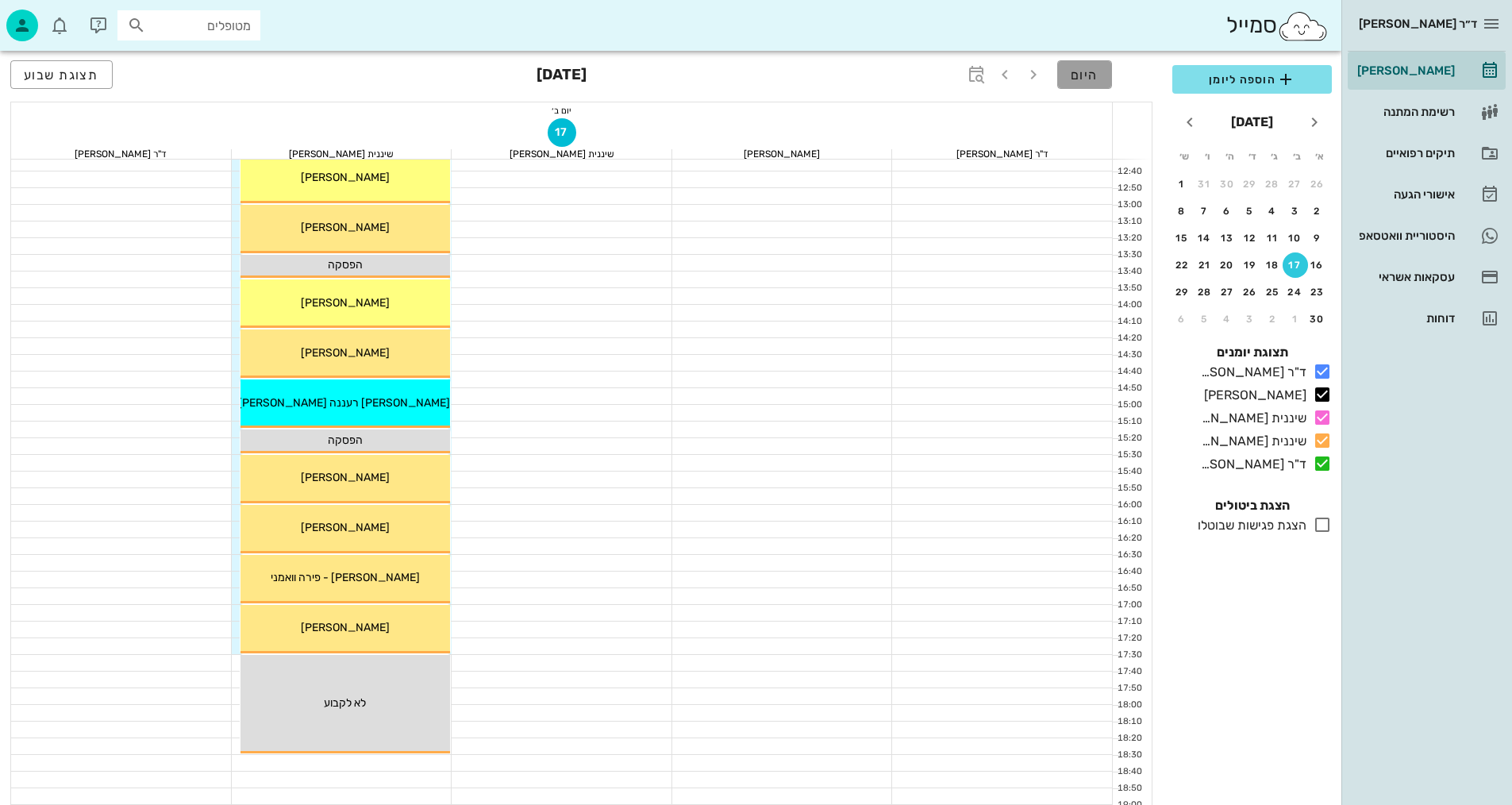
click at [1085, 71] on span "היום" at bounding box center [1085, 75] width 28 height 15
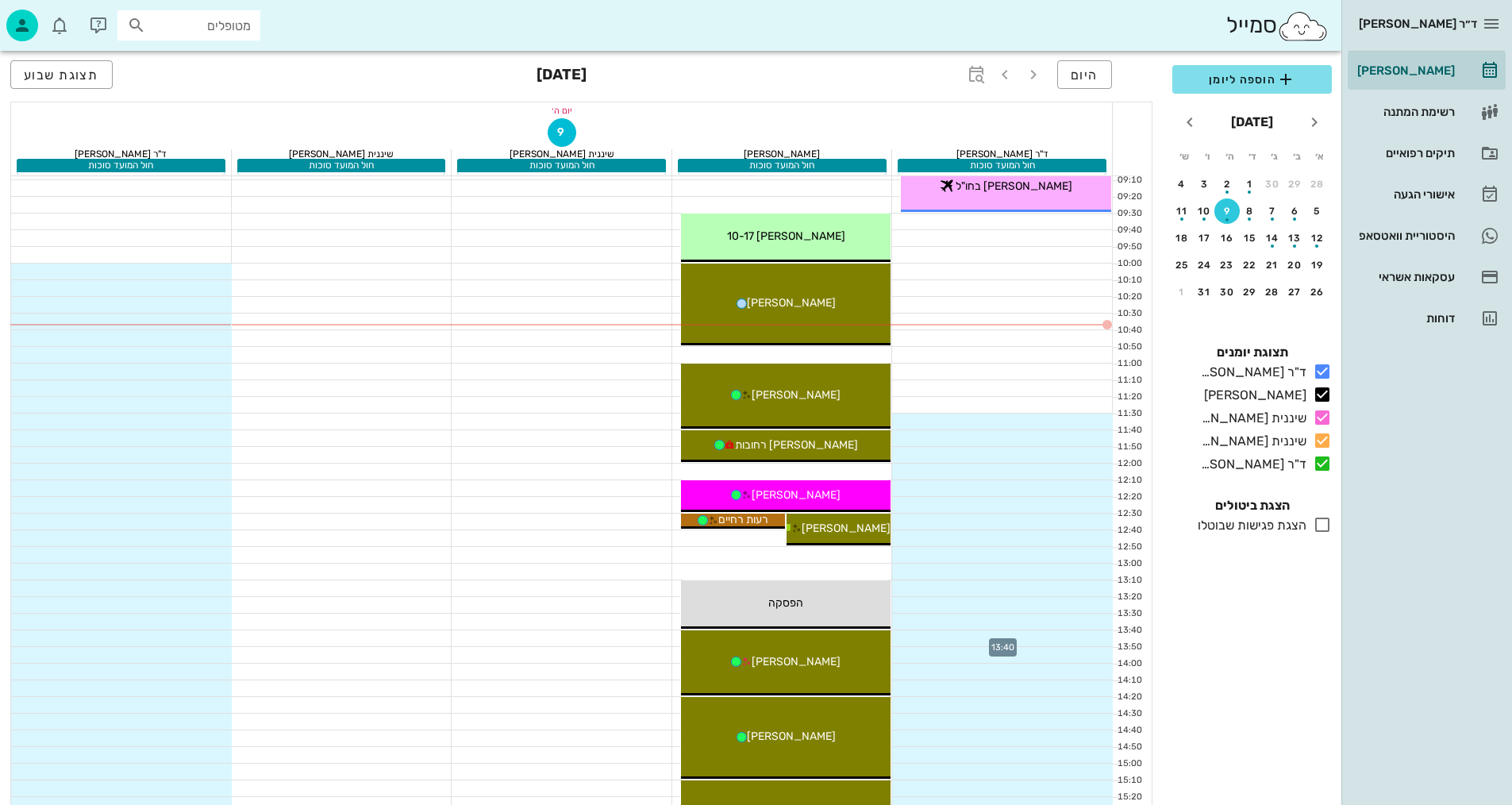
scroll to position [176, 0]
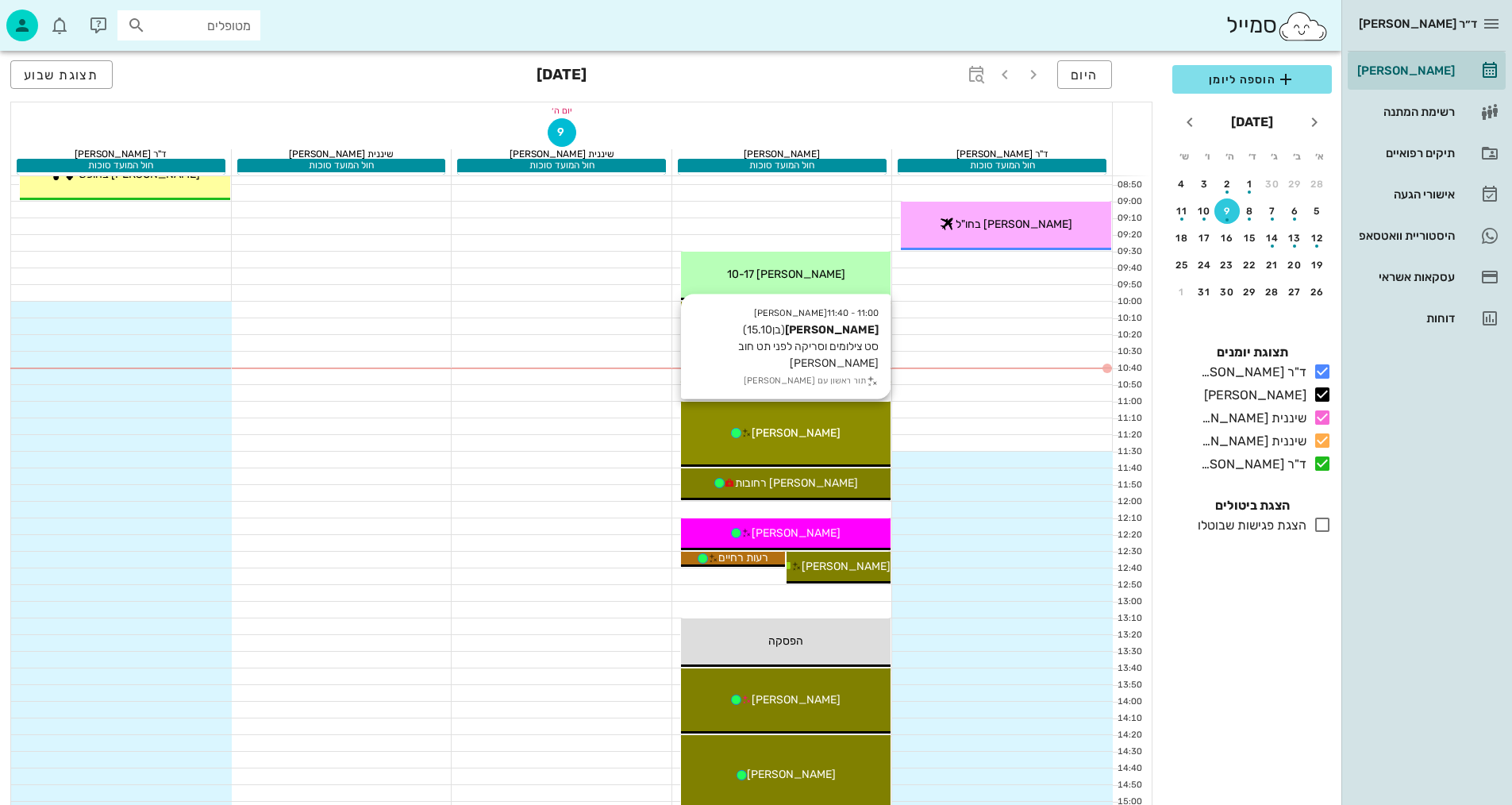
click at [832, 427] on div "[PERSON_NAME]" at bounding box center [785, 433] width 210 height 17
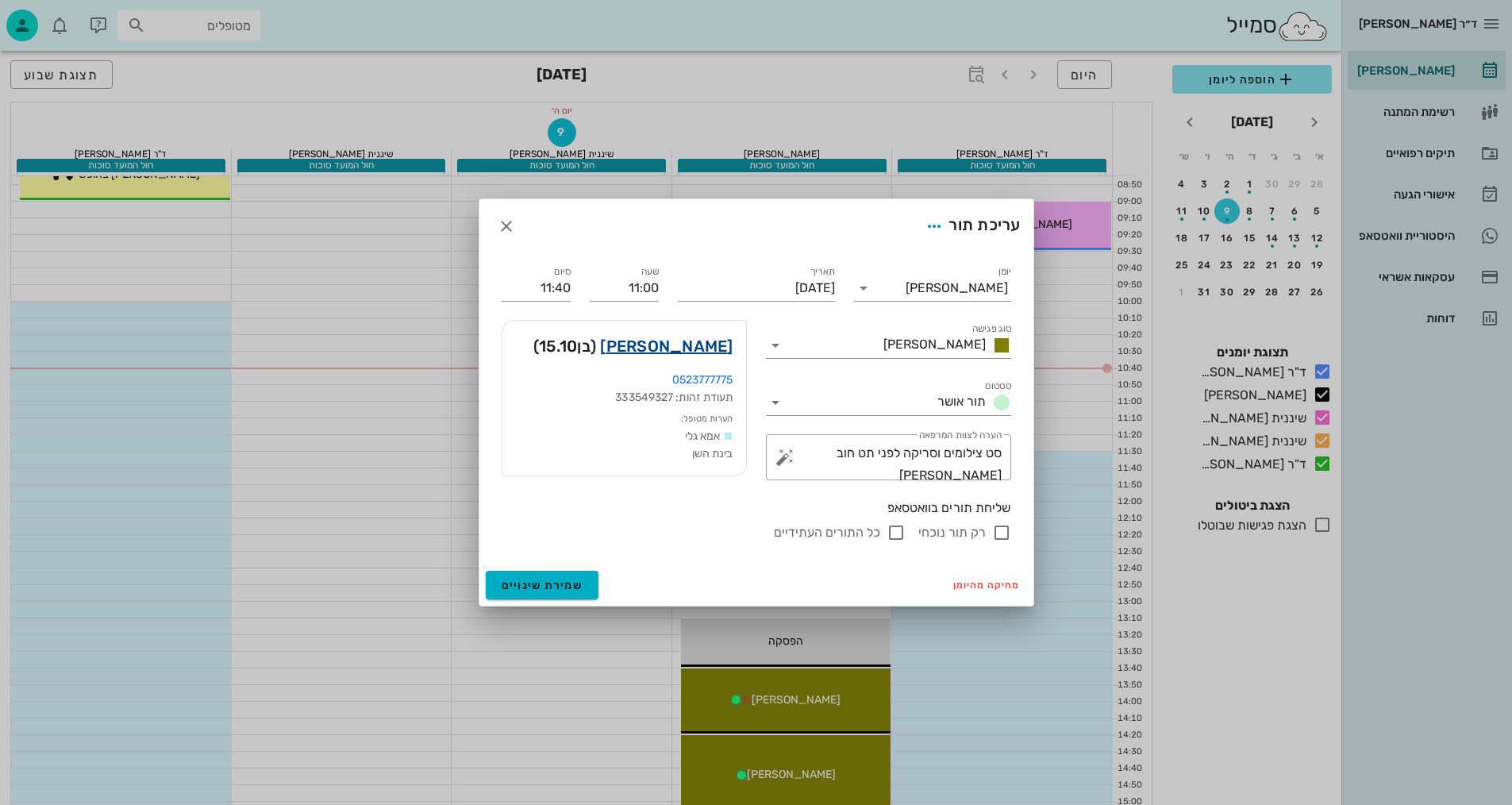
click at [719, 341] on link "[PERSON_NAME]" at bounding box center [666, 345] width 132 height 25
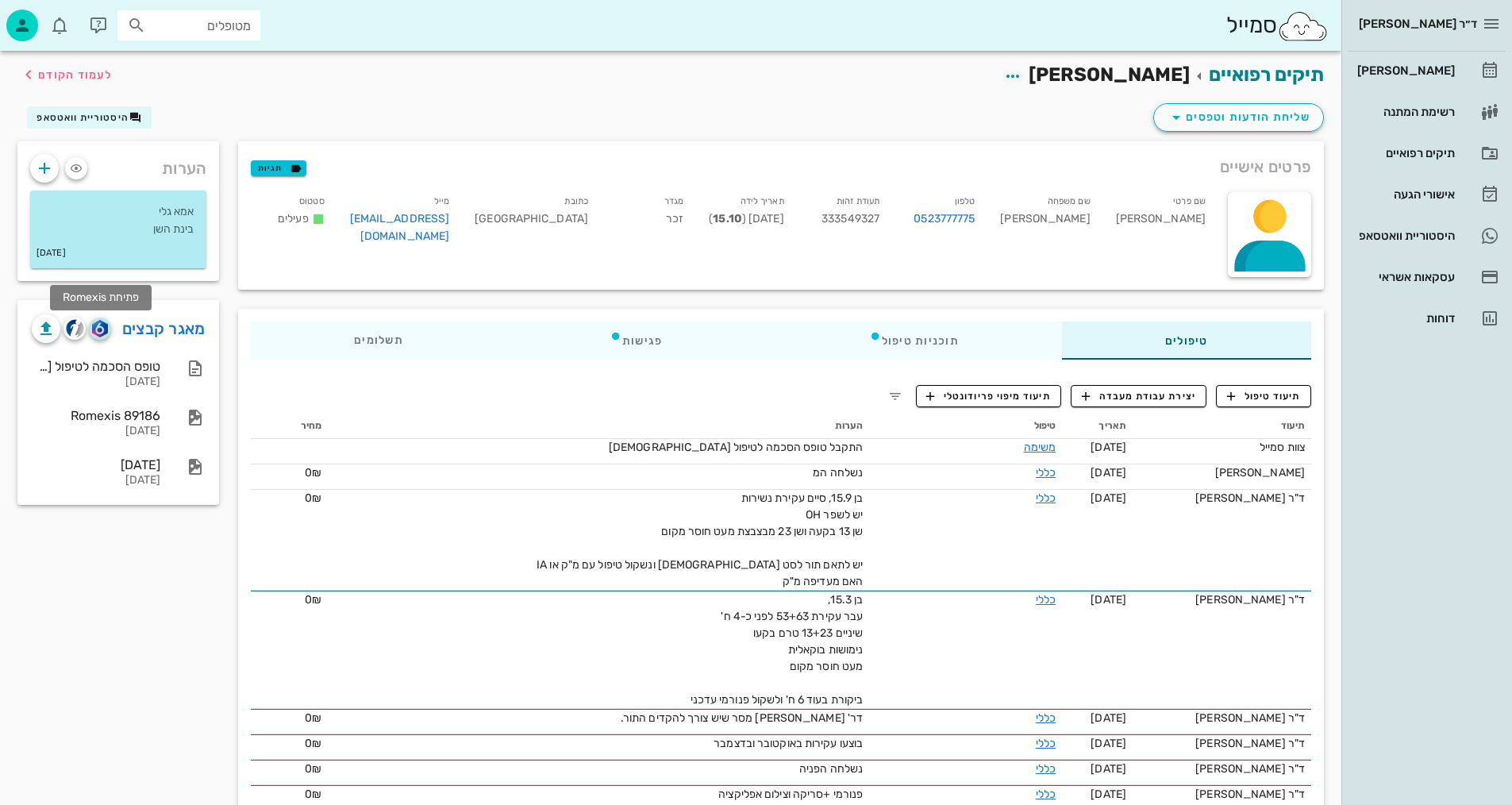
click at [104, 325] on img "button" at bounding box center [100, 328] width 15 height 18
click at [76, 325] on img "button" at bounding box center [75, 328] width 18 height 19
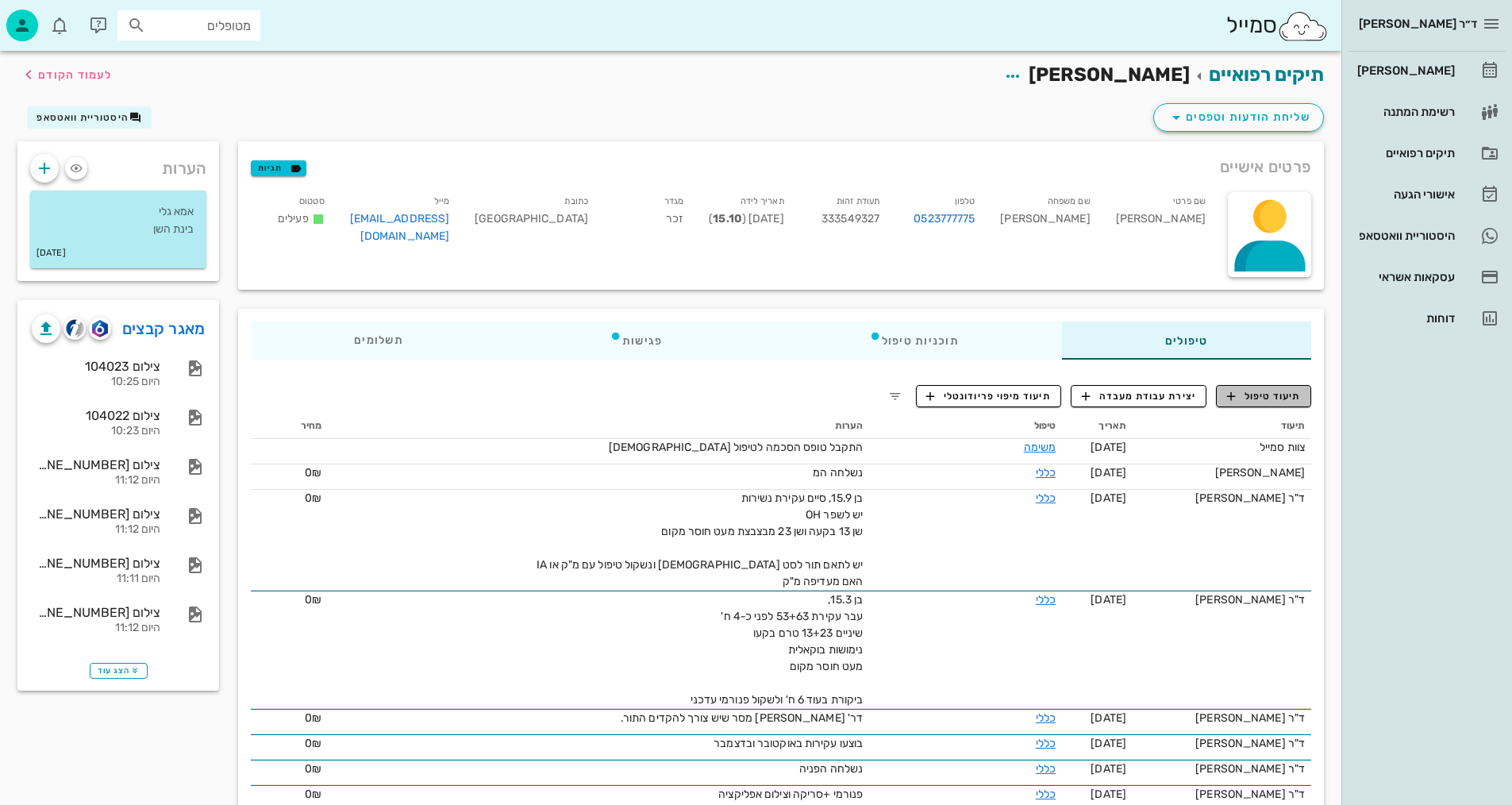
click at [1277, 391] on span "תיעוד טיפול" at bounding box center [1264, 396] width 74 height 14
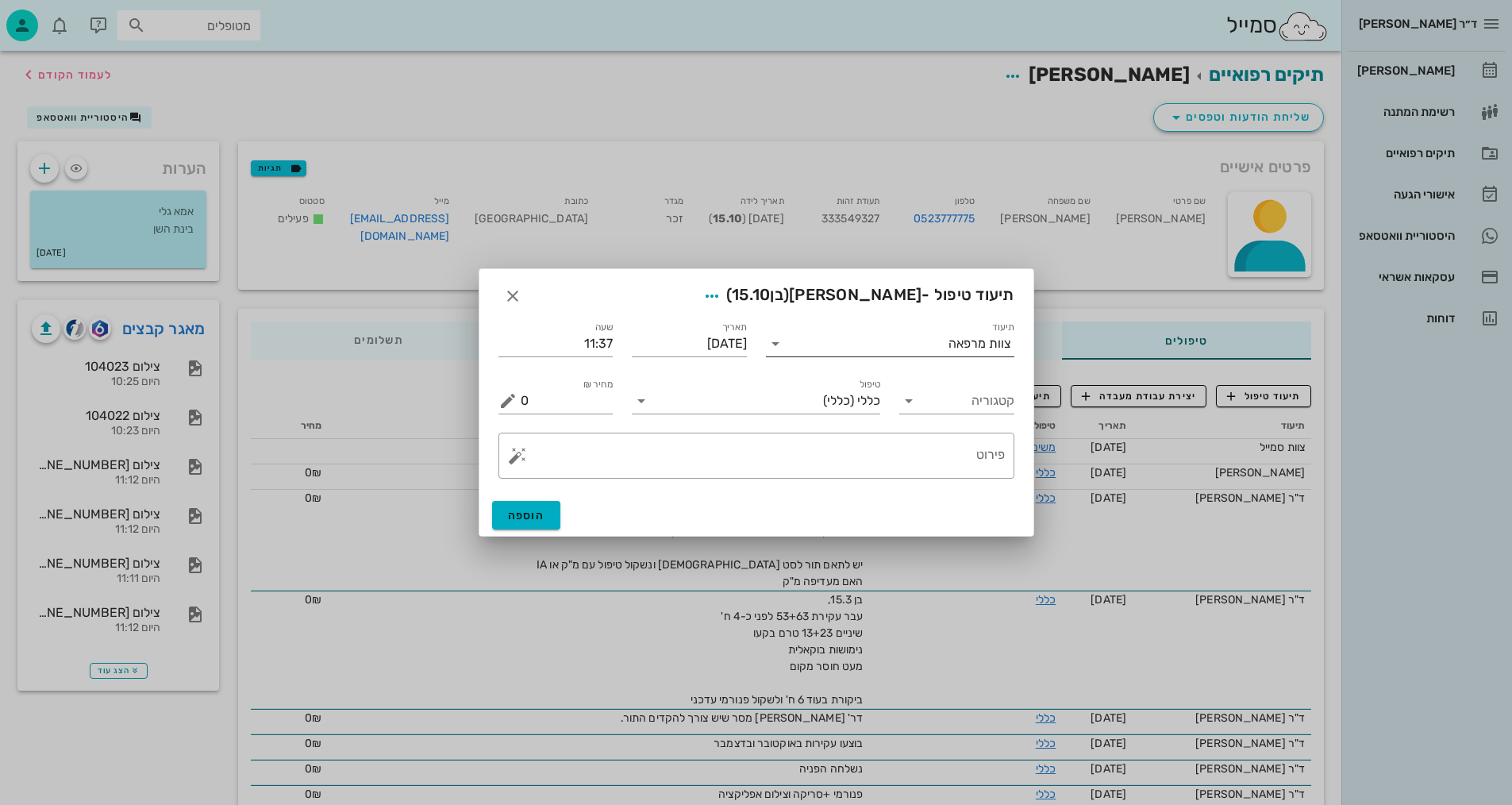
click at [949, 345] on input "תיעוד" at bounding box center [867, 343] width 160 height 25
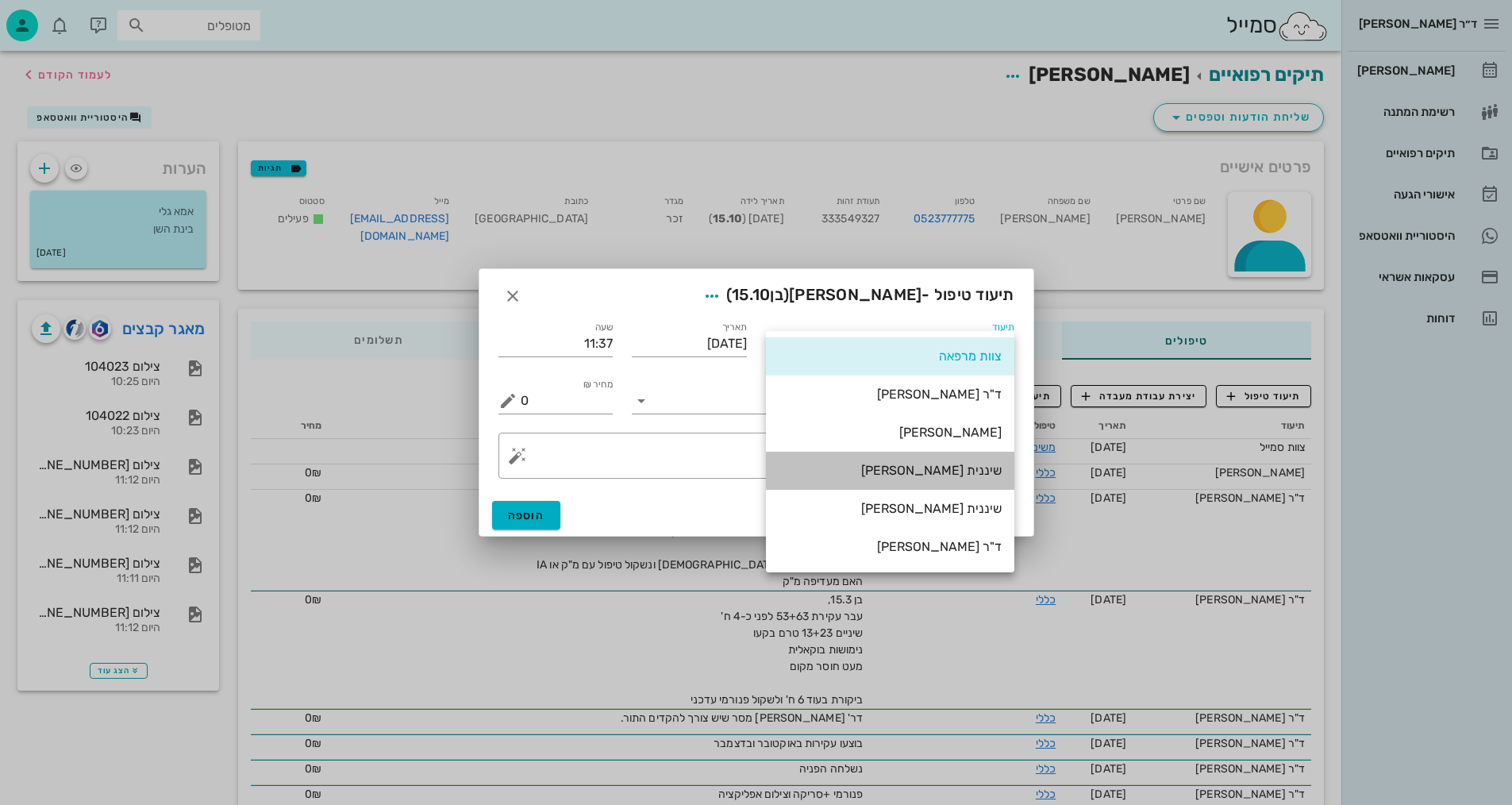
click at [953, 477] on div "שיננית [PERSON_NAME]" at bounding box center [890, 470] width 223 height 15
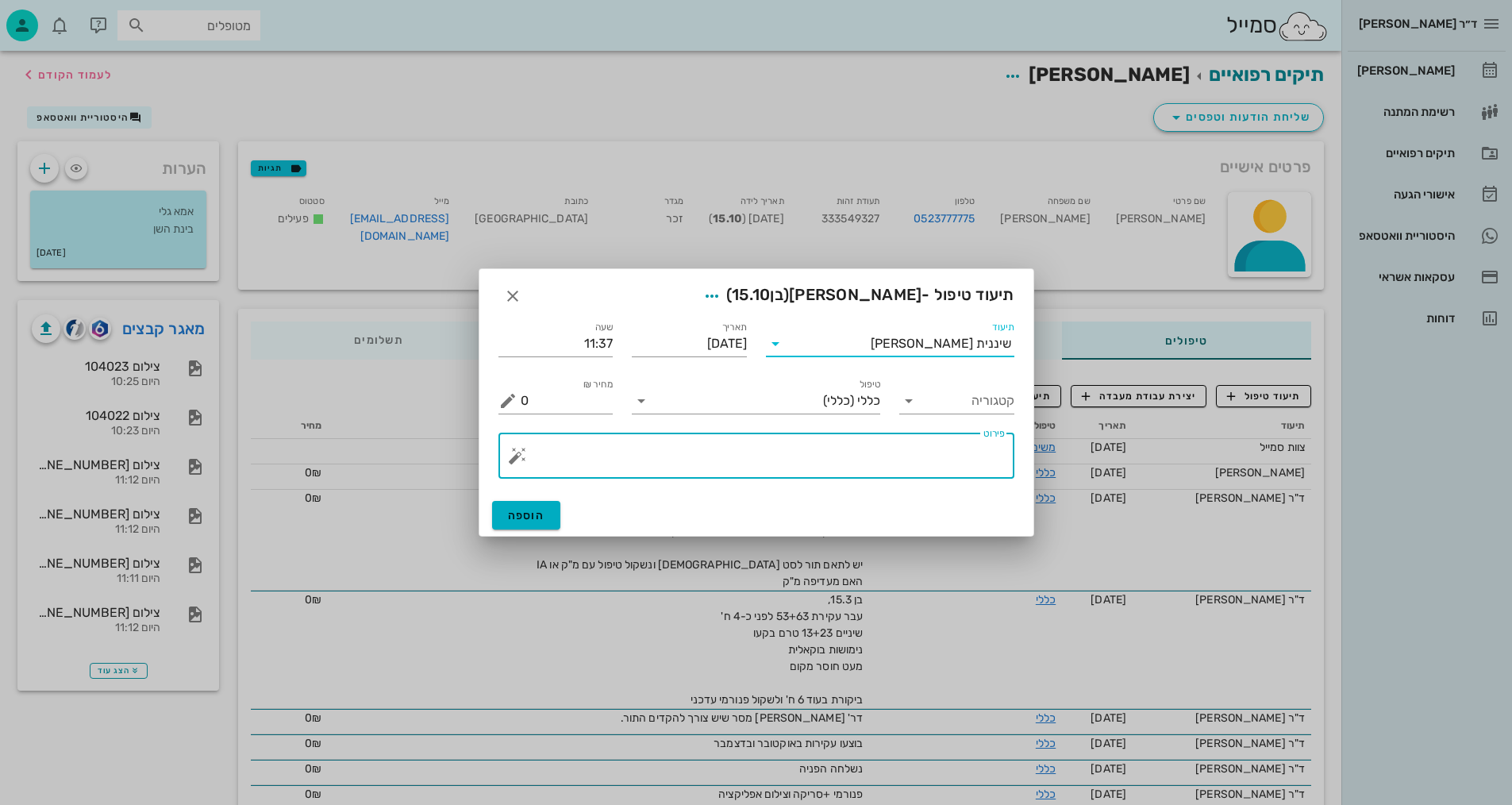
drag, startPoint x: 867, startPoint y: 463, endPoint x: 859, endPoint y: 478, distance: 17.0
click at [866, 464] on textarea "פירוט" at bounding box center [762, 459] width 484 height 38
type textarea "צילומים קליניים+צפ+פנ+נשכים ופ"א קידמיות +סריקה וצ.אפליקציה +סירטון"
click at [527, 516] on span "הוספה" at bounding box center [526, 515] width 37 height 14
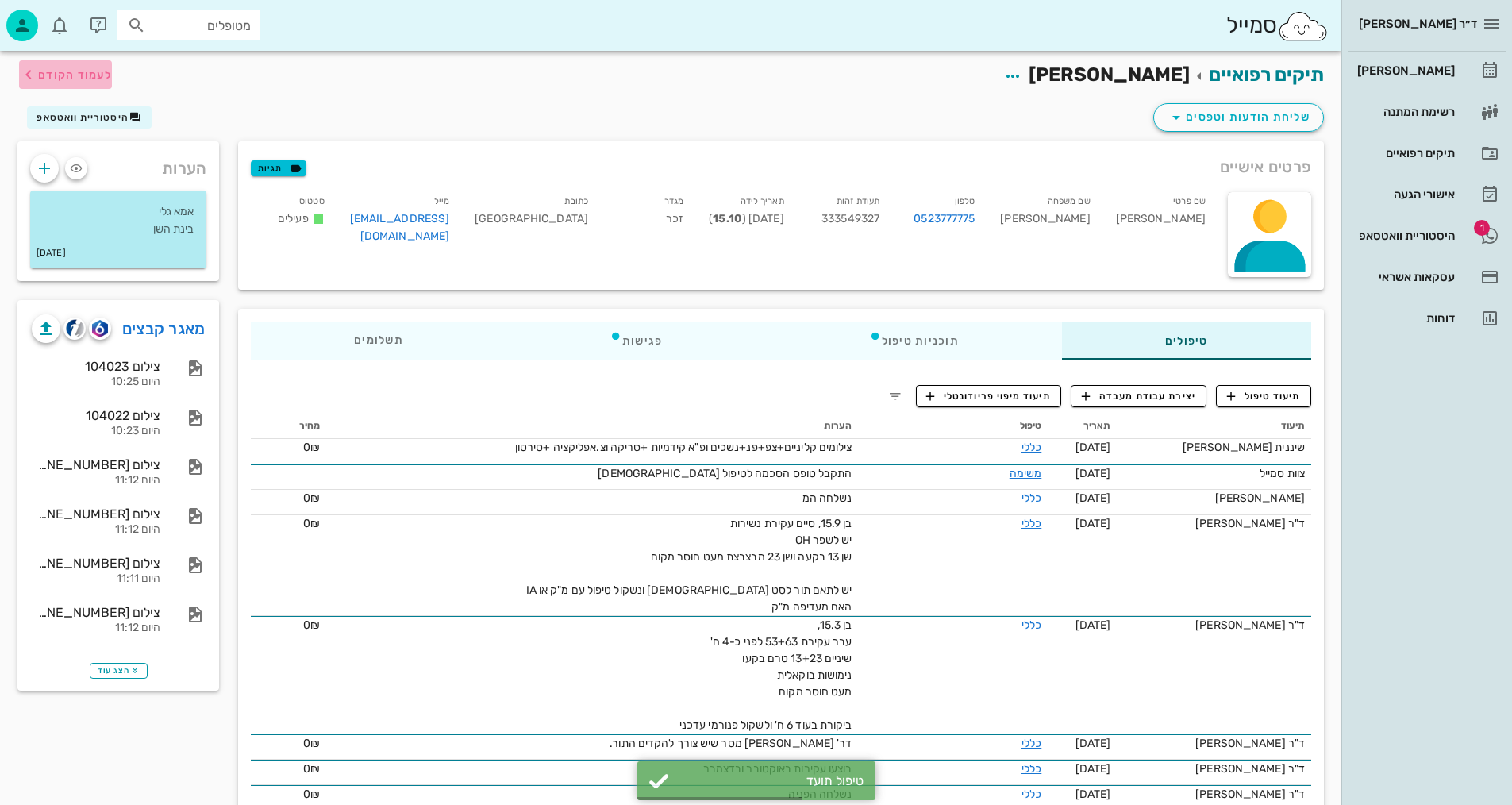
click at [56, 67] on span "לעמוד הקודם" at bounding box center [66, 74] width 92 height 19
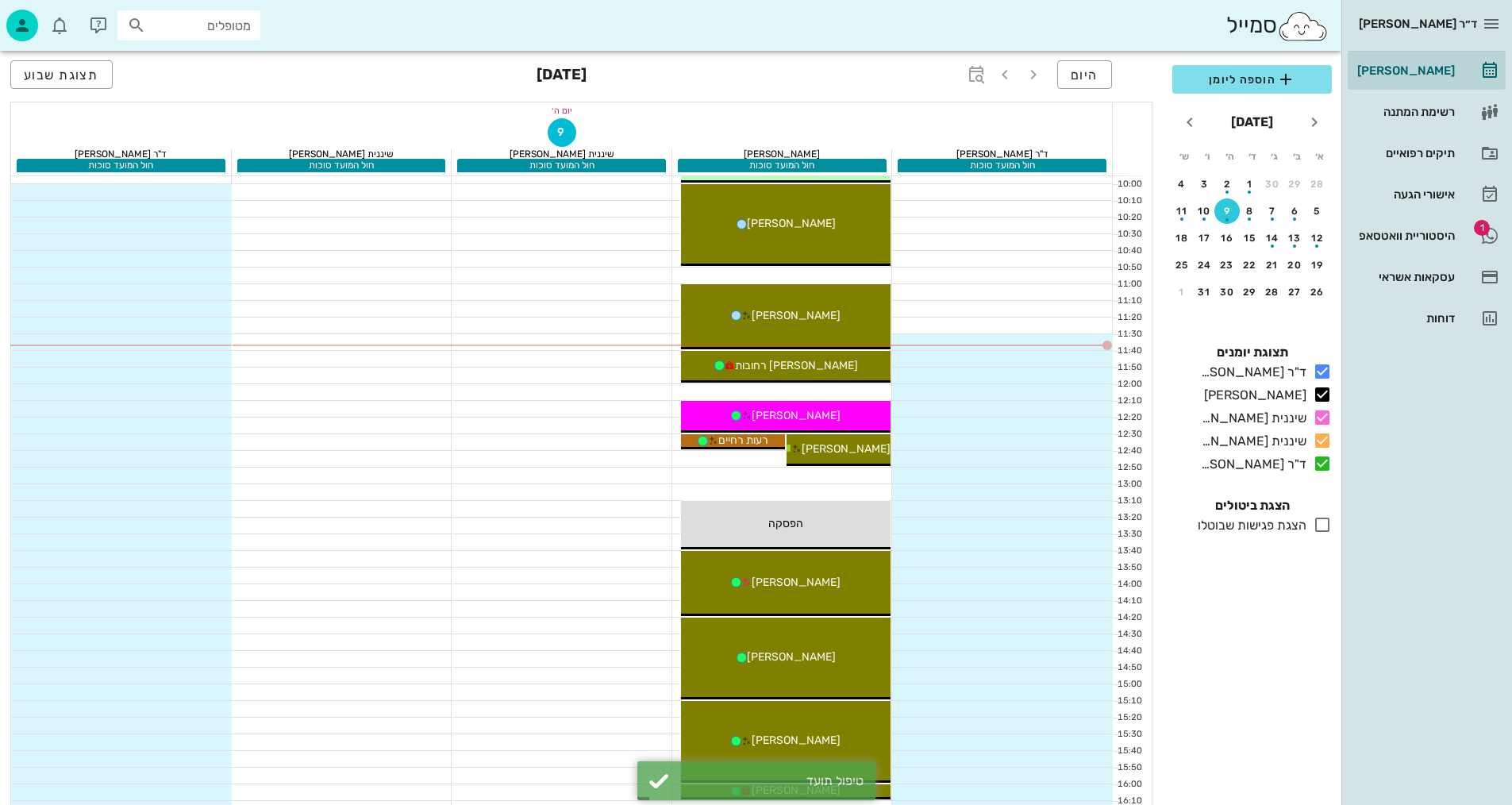
scroll to position [334, 0]
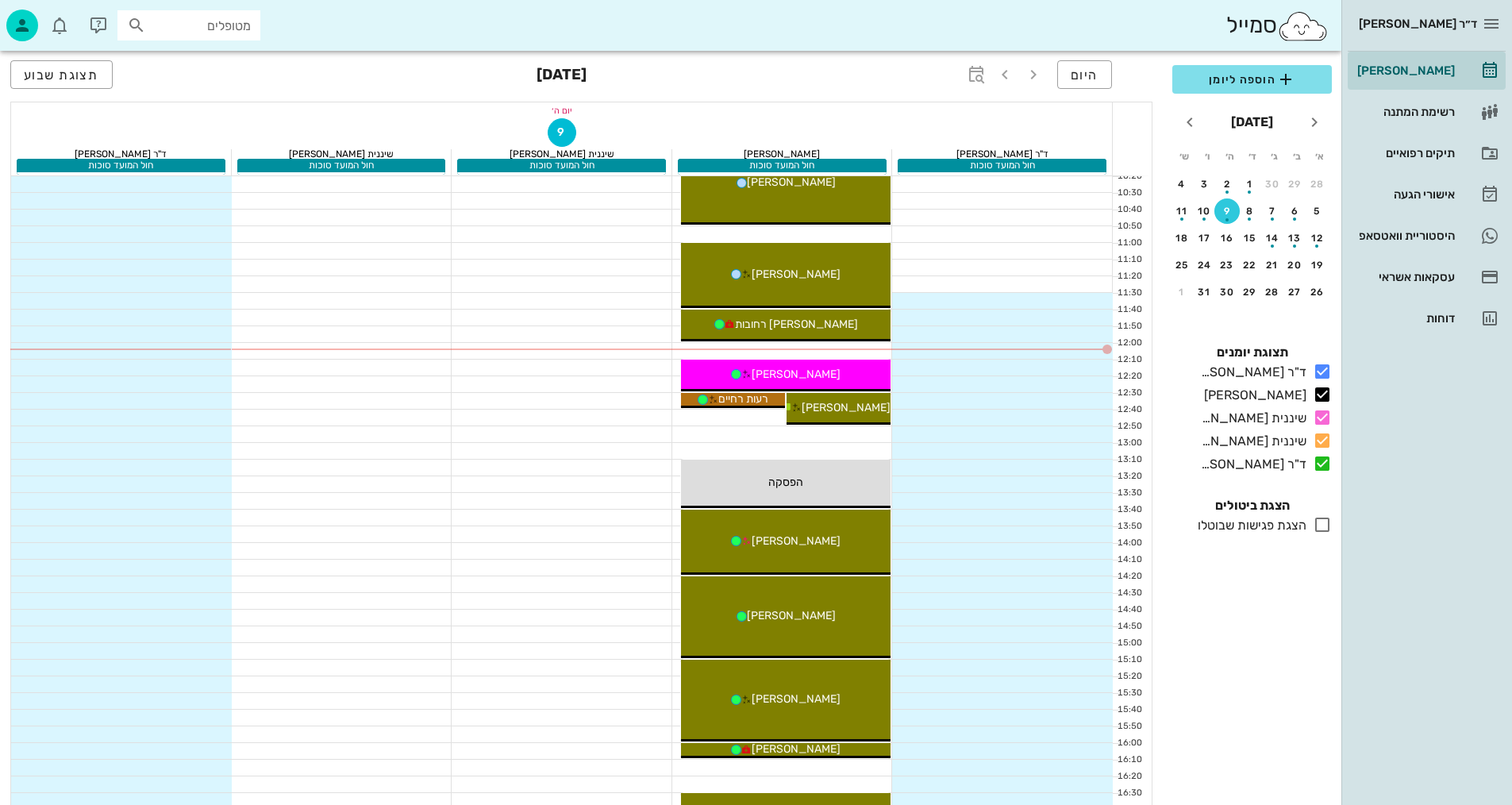
drag, startPoint x: 762, startPoint y: 408, endPoint x: 287, endPoint y: 786, distance: 607.0
click at [762, 410] on div "08:20 - 08:30 [PERSON_NAME] [PERSON_NAME] במרפאה [PERSON_NAME] במרפאה 09:30 - 1…" at bounding box center [782, 542] width 221 height 1401
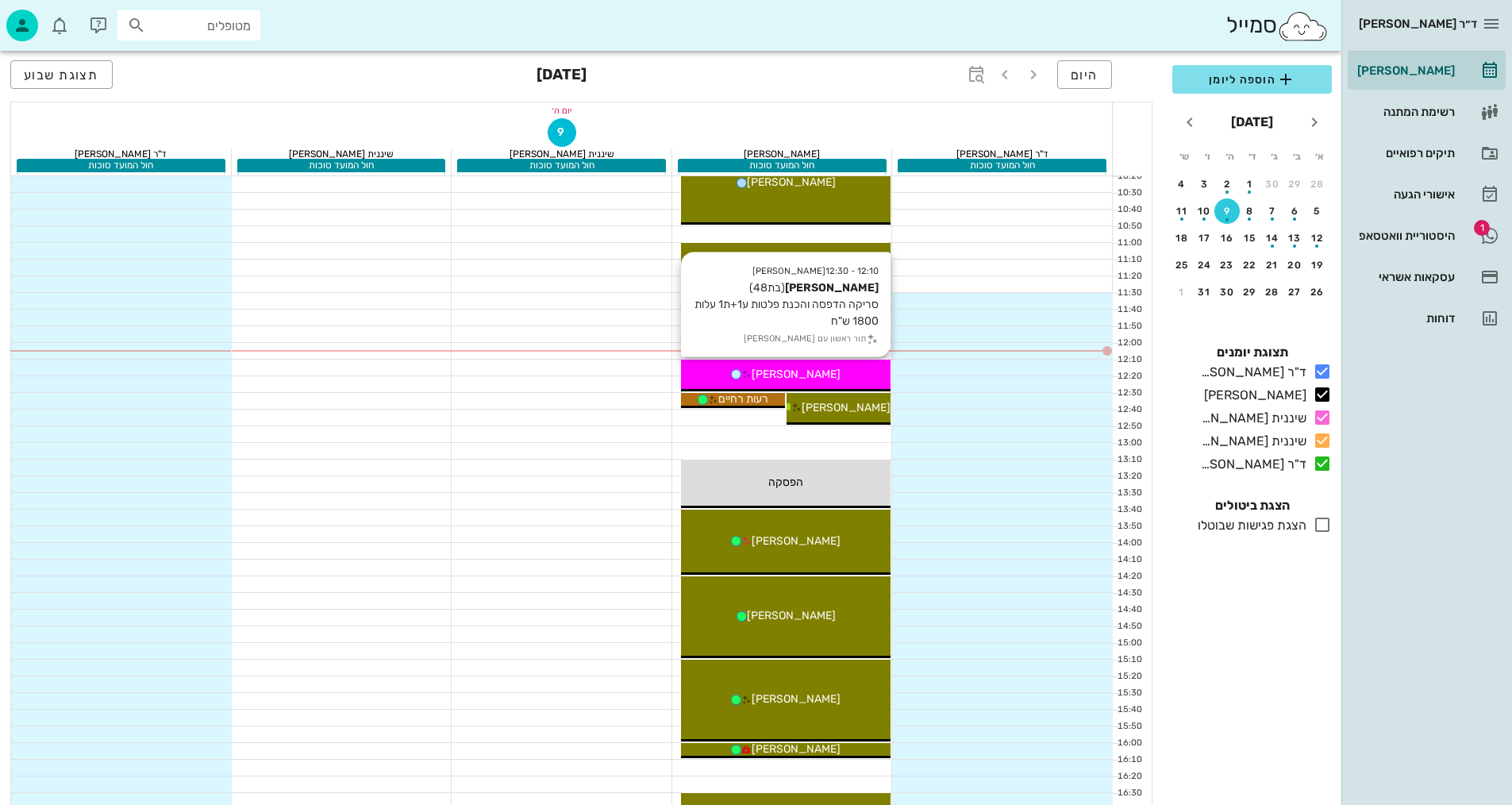
click at [834, 377] on div "[PERSON_NAME]" at bounding box center [785, 375] width 210 height 17
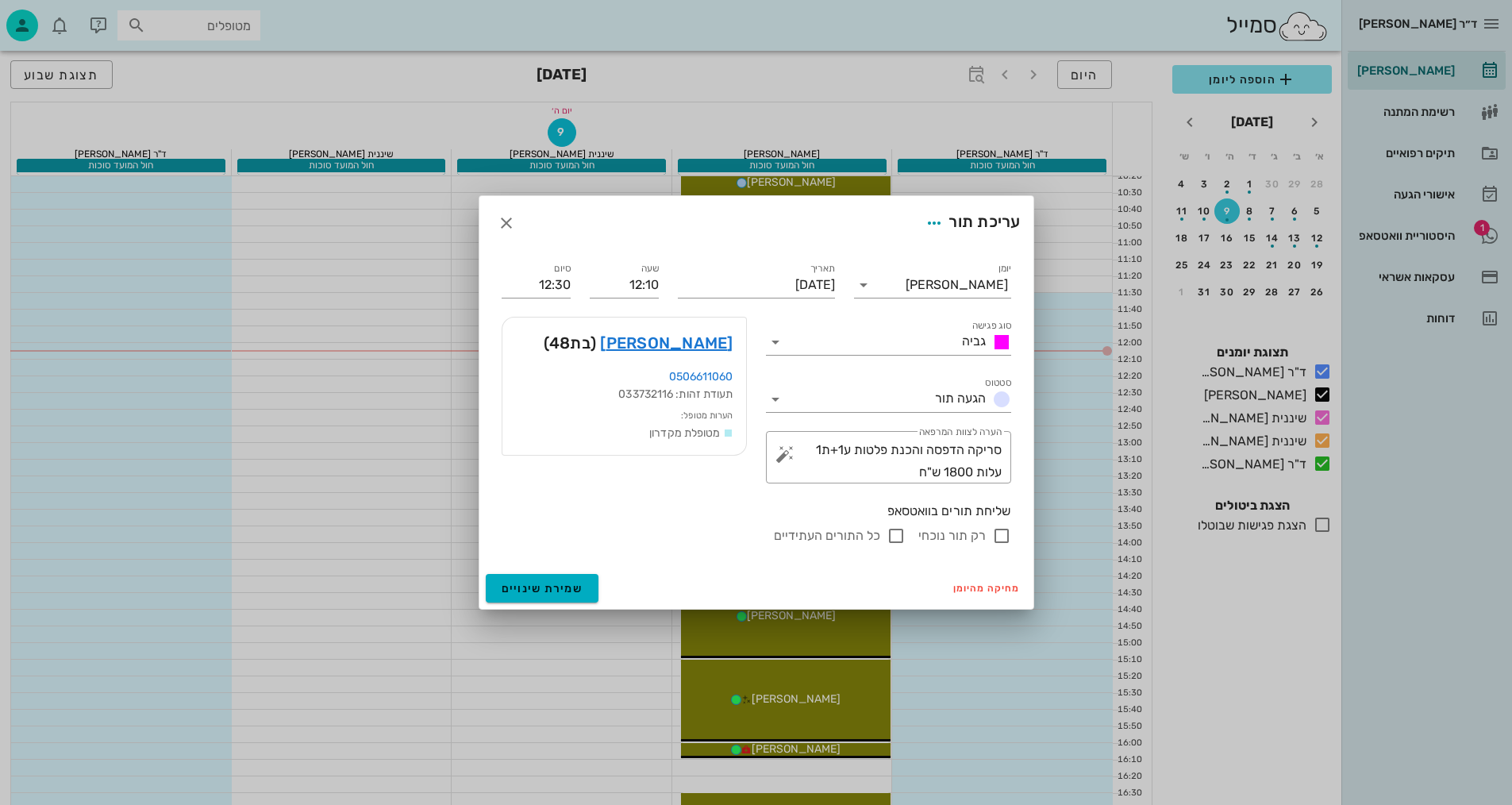
click at [834, 377] on div at bounding box center [756, 402] width 1512 height 805
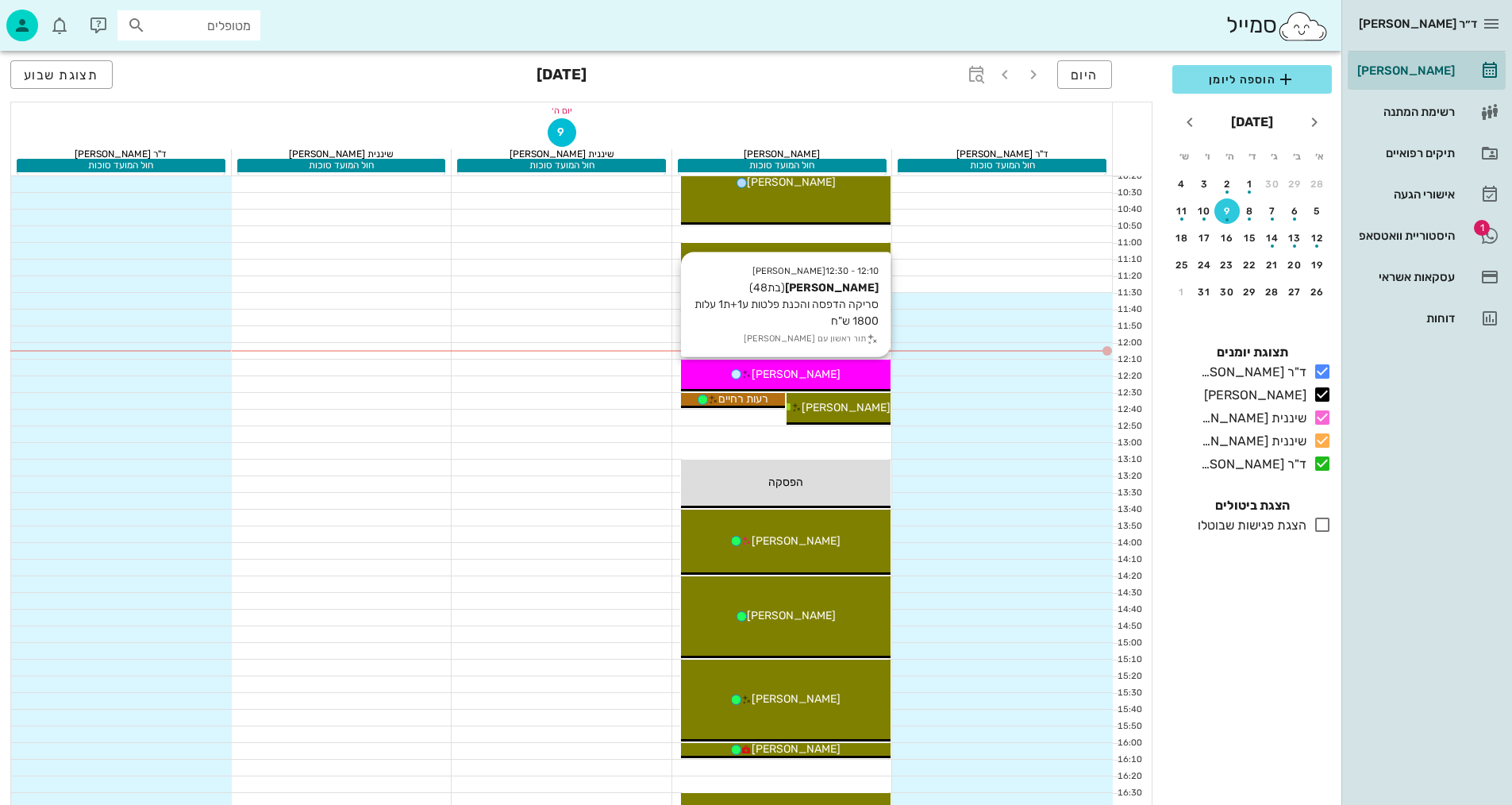
click at [834, 377] on div "[PERSON_NAME]" at bounding box center [785, 375] width 210 height 17
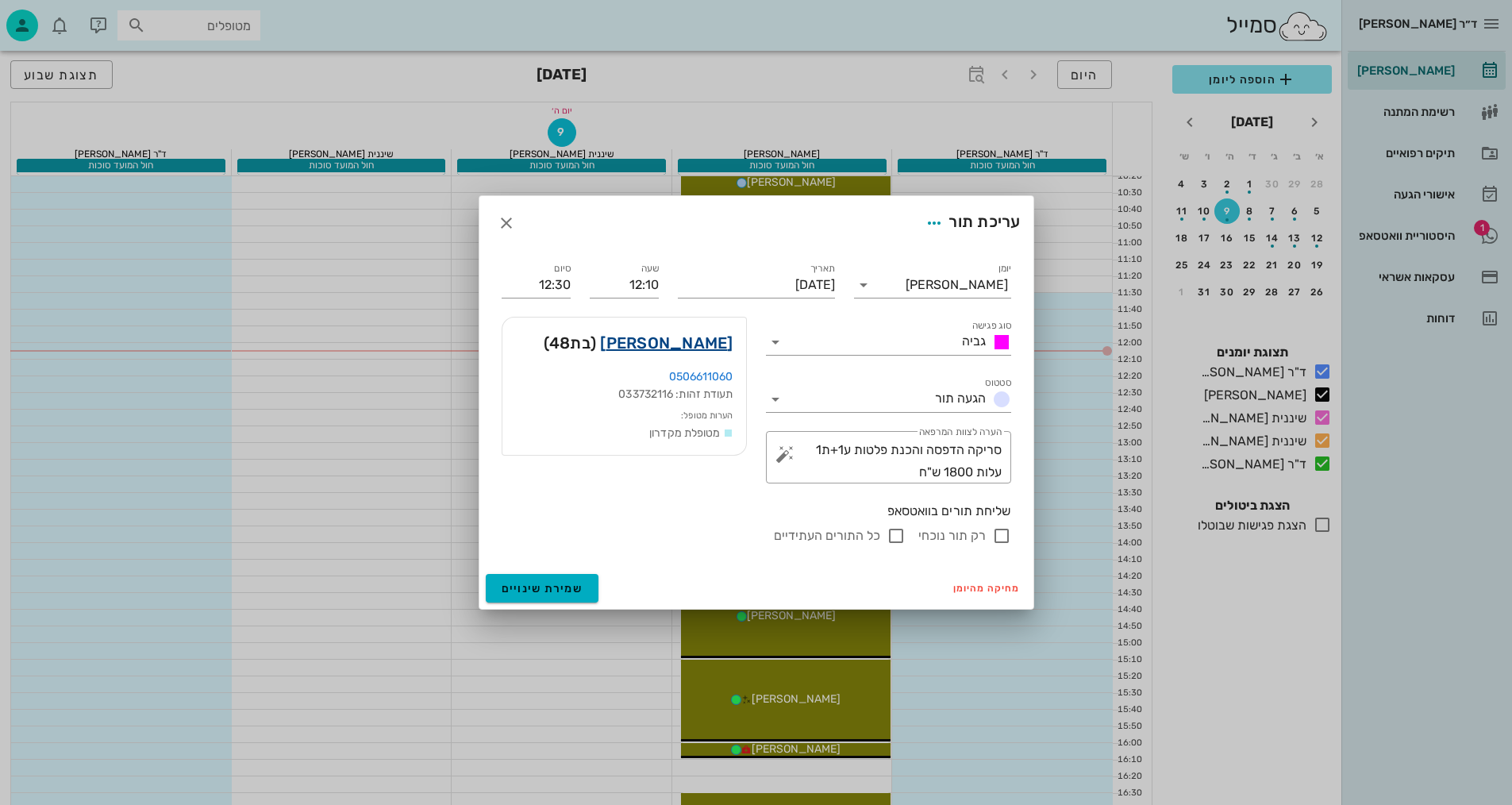
click at [696, 341] on link "[PERSON_NAME]" at bounding box center [666, 342] width 132 height 25
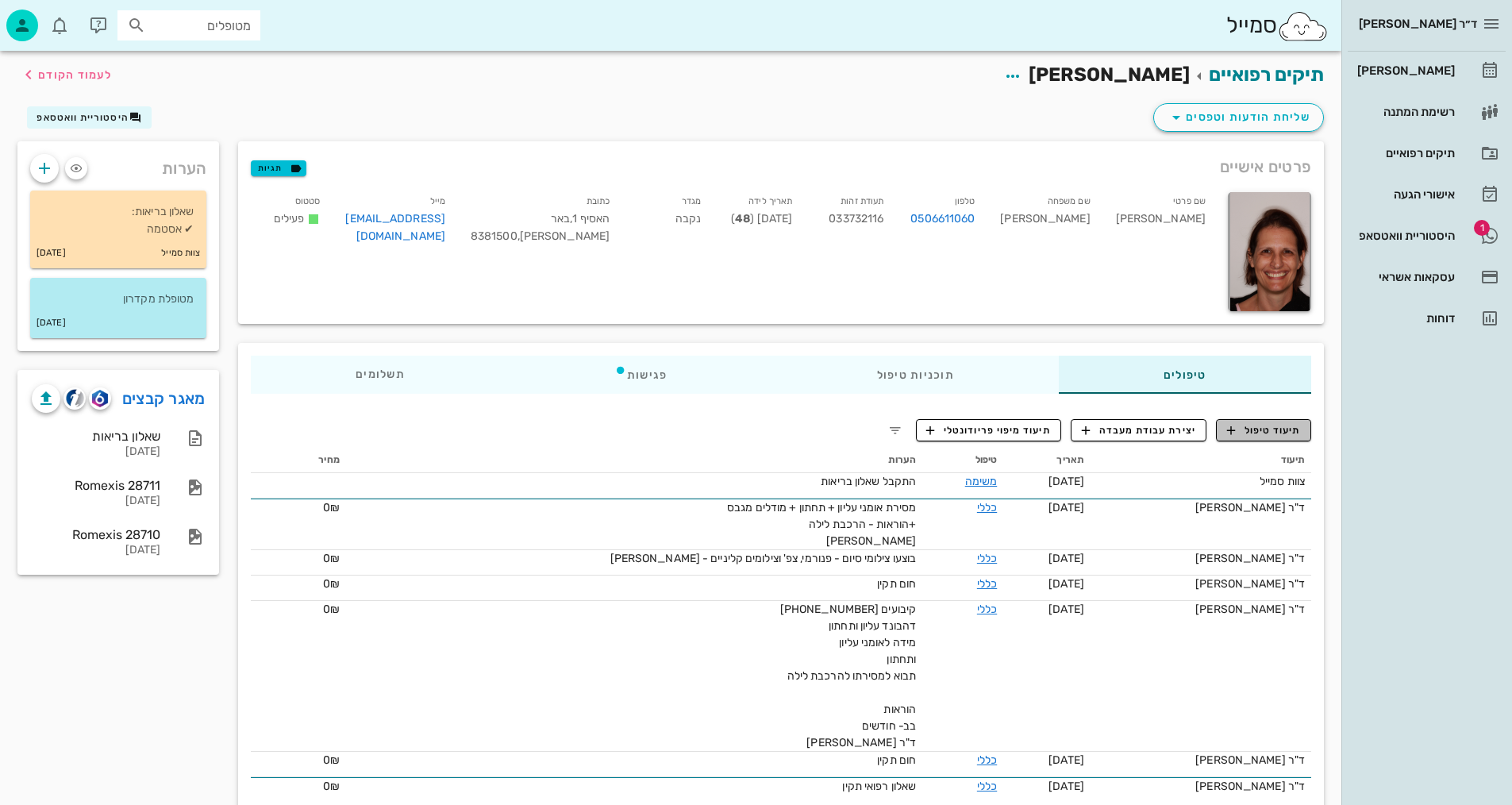
click at [1272, 427] on span "תיעוד טיפול" at bounding box center [1264, 429] width 74 height 14
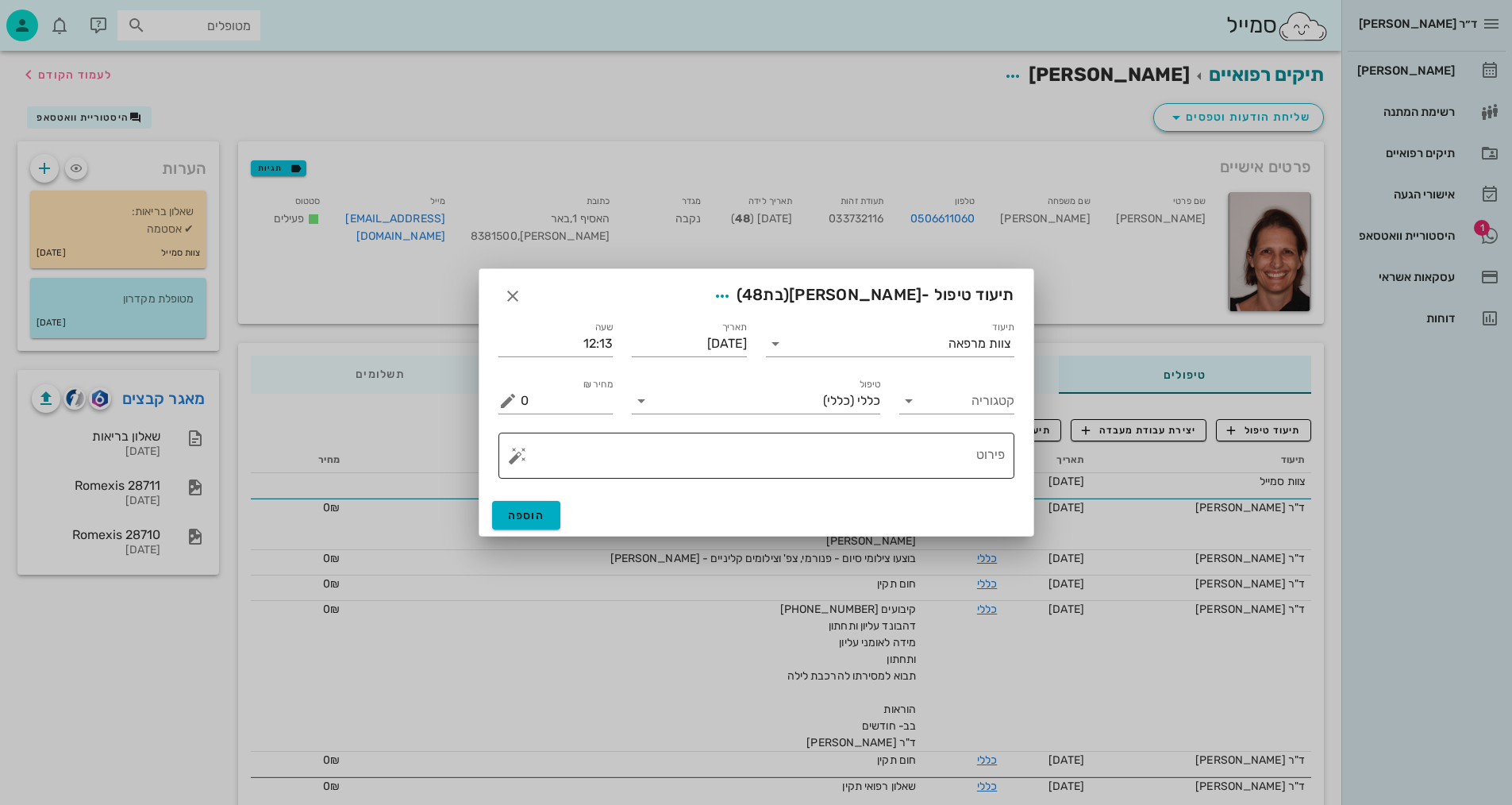
click at [925, 458] on textarea "פירוט" at bounding box center [762, 459] width 484 height 38
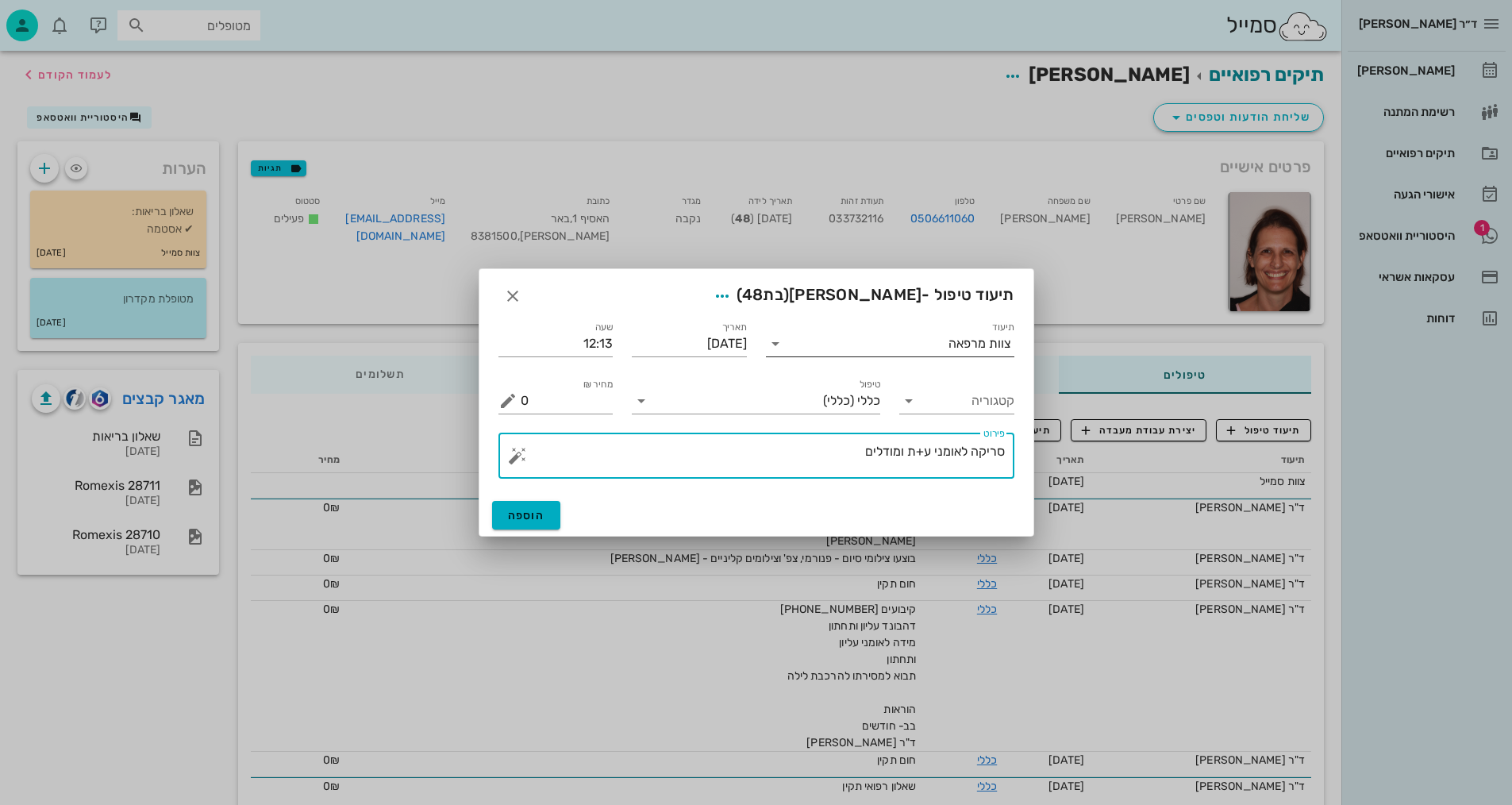
type textarea "סריקה לאומני ע+ת ומודלים"
click at [946, 343] on input "תיעוד" at bounding box center [867, 343] width 160 height 25
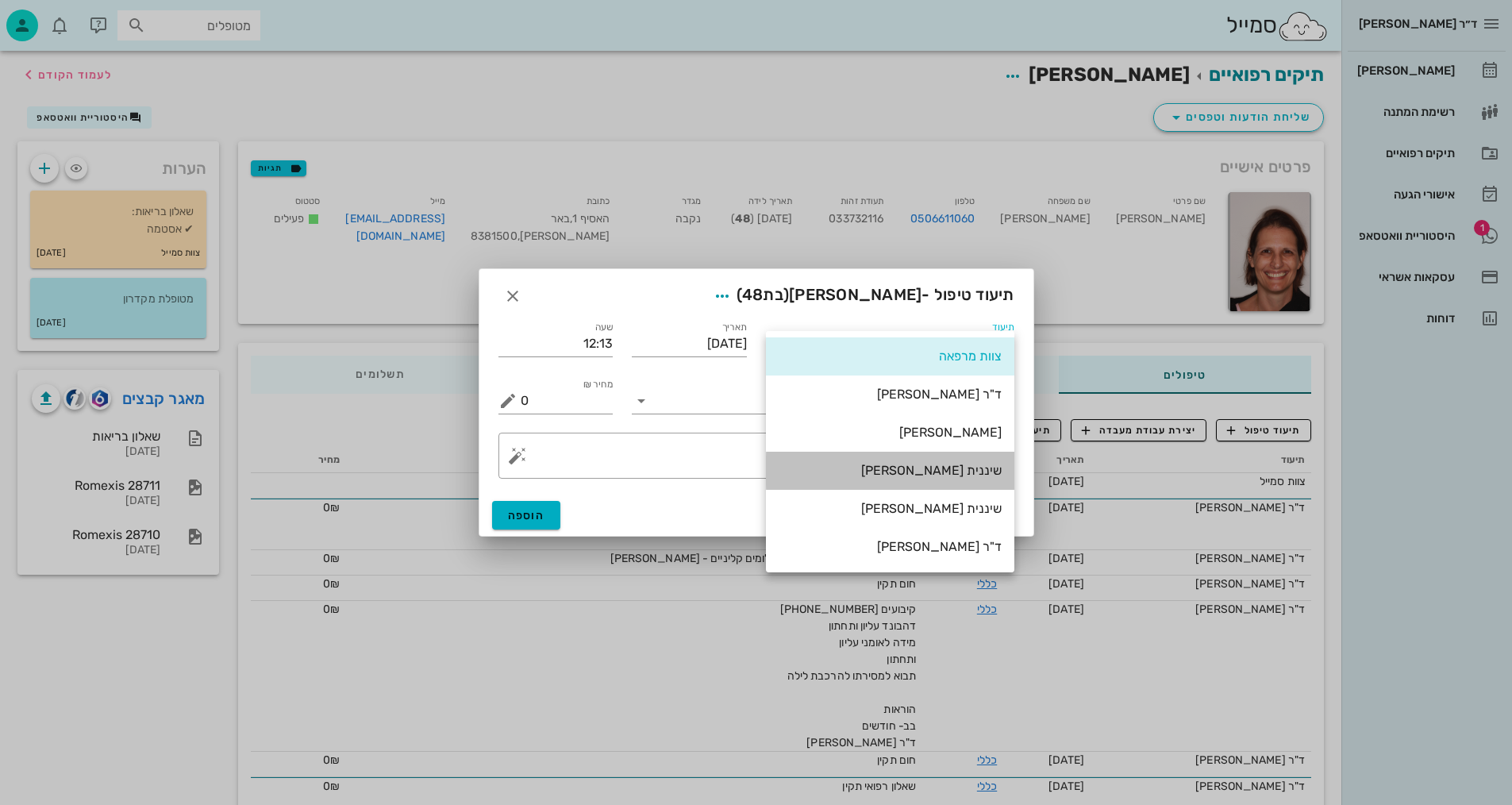
click at [976, 467] on div "שיננית [PERSON_NAME]" at bounding box center [890, 470] width 223 height 15
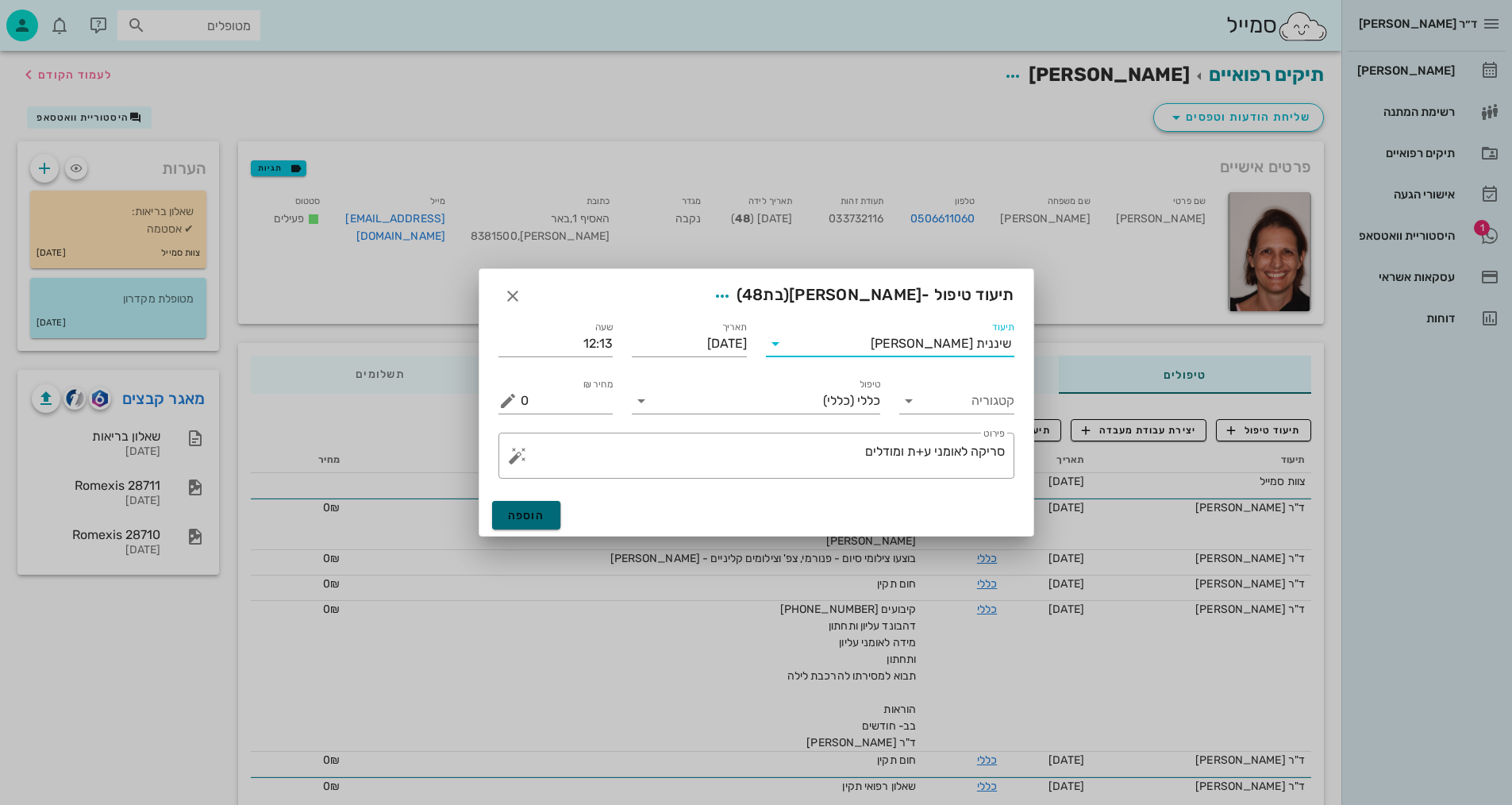
click at [526, 520] on span "הוספה" at bounding box center [526, 515] width 37 height 14
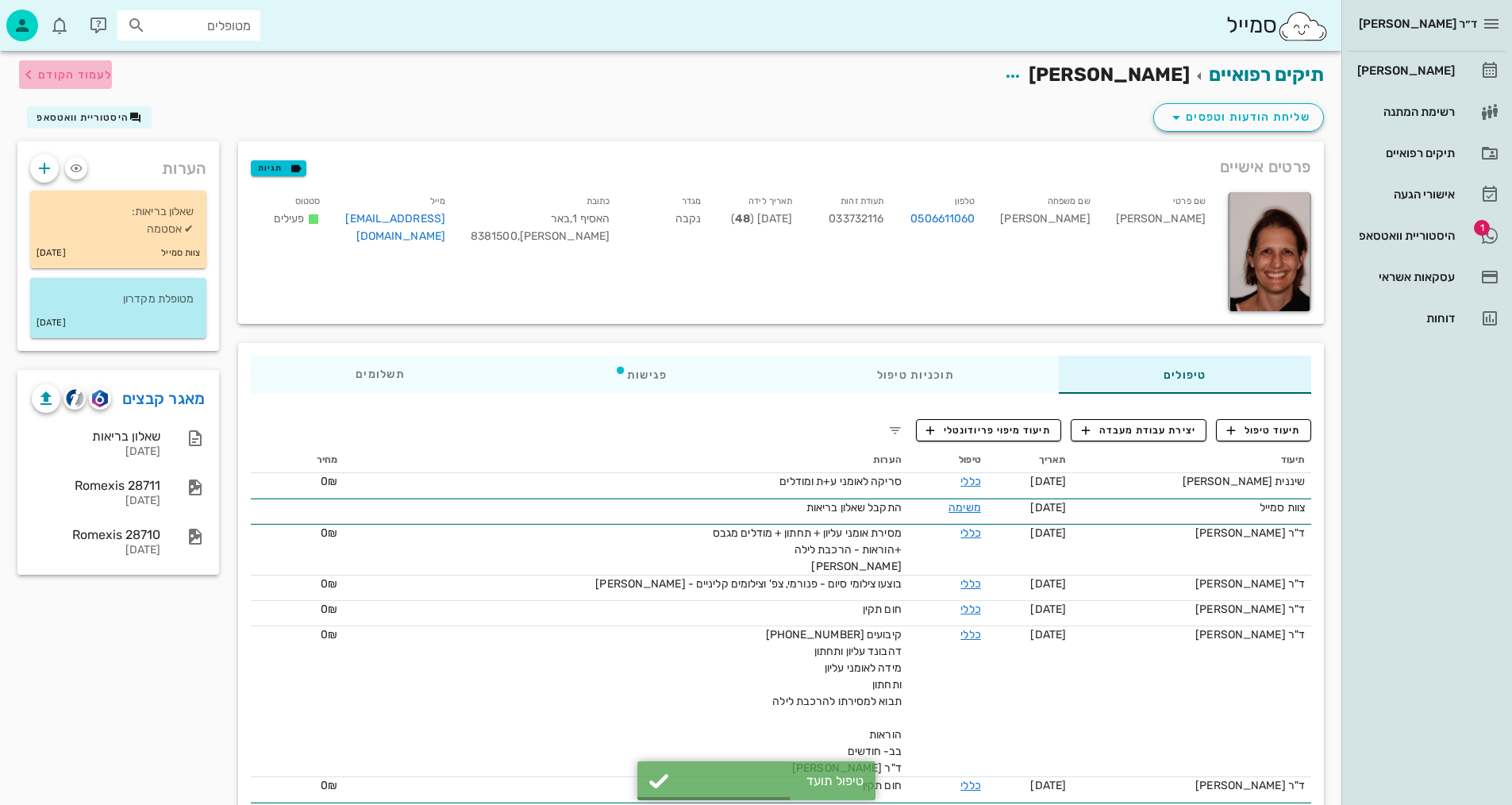
click at [59, 72] on span "לעמוד הקודם" at bounding box center [75, 75] width 74 height 14
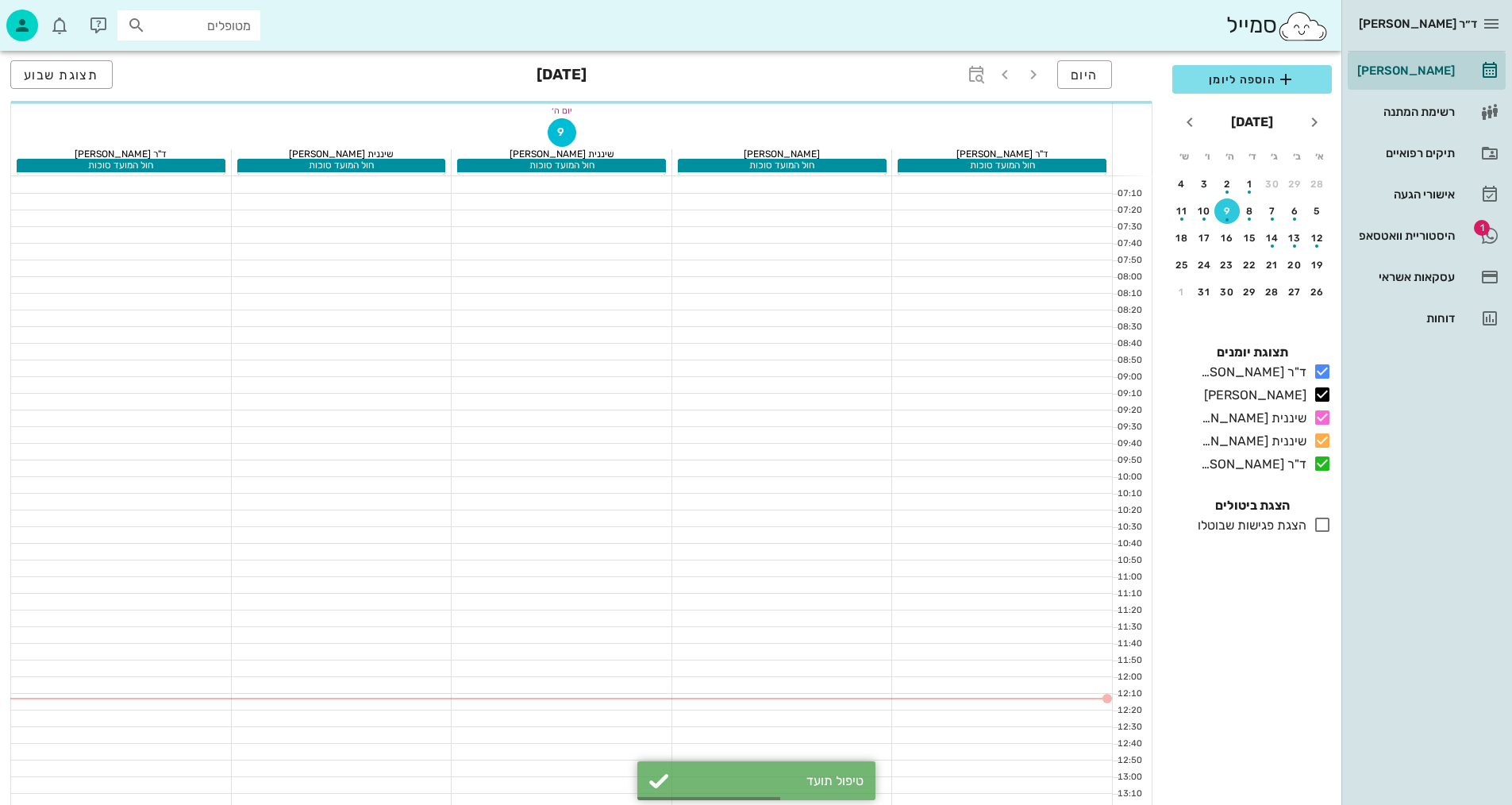
scroll to position [334, 0]
